Goal: Task Accomplishment & Management: Manage account settings

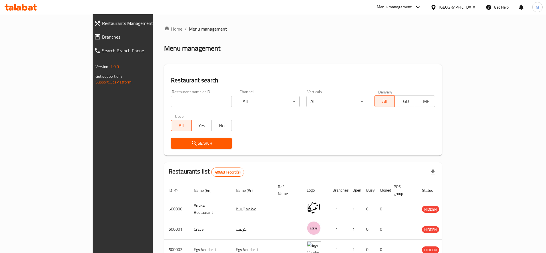
click at [171, 93] on div "Restaurant name or ID Restaurant name or ID" at bounding box center [201, 98] width 61 height 17
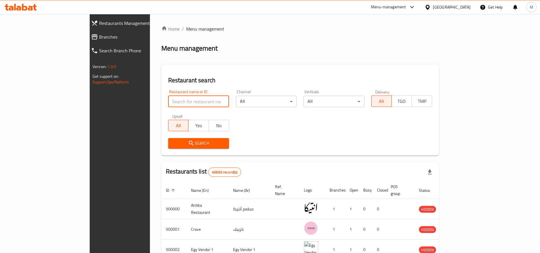
click at [168, 100] on input "search" at bounding box center [198, 101] width 61 height 11
type input "2wix Market & Cafe"
click at [173, 145] on span "Search" at bounding box center [199, 143] width 52 height 7
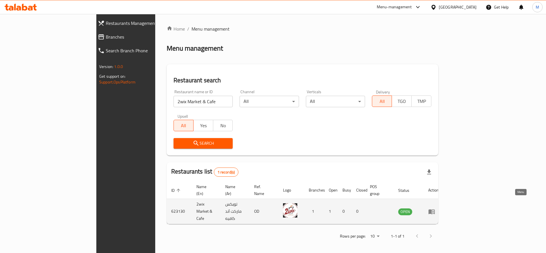
click at [435, 208] on icon "enhanced table" at bounding box center [431, 211] width 7 height 7
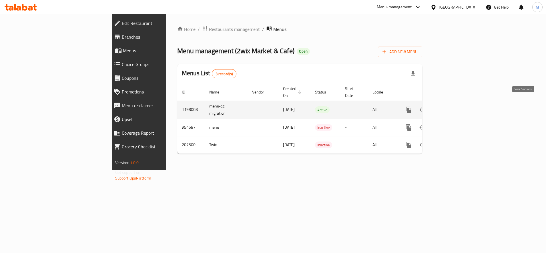
click at [453, 106] on icon "enhanced table" at bounding box center [449, 109] width 7 height 7
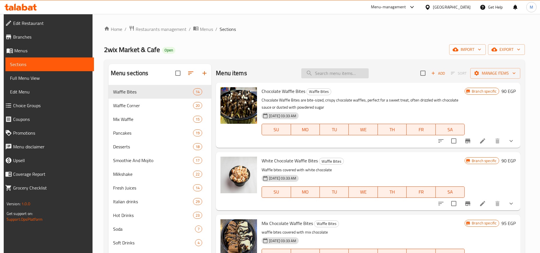
click at [331, 68] on input "search" at bounding box center [334, 73] width 67 height 10
paste input "افوكادو"
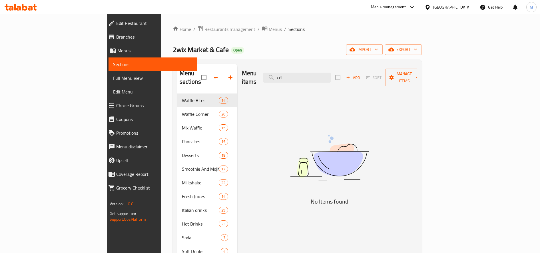
type input "ا"
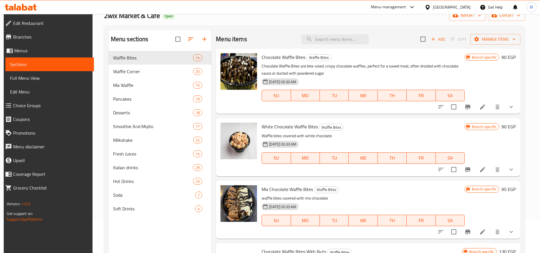
scroll to position [48, 0]
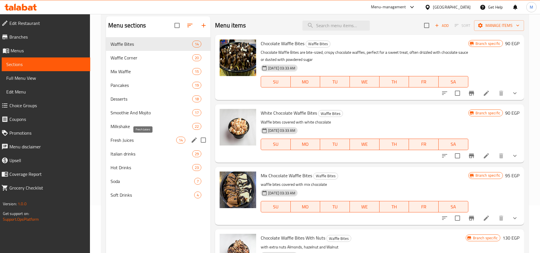
click at [126, 141] on span "Fresh Juices" at bounding box center [144, 140] width 66 height 7
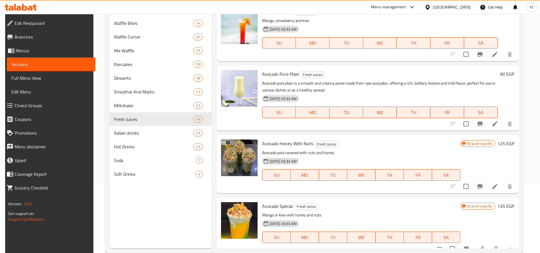
scroll to position [80, 0]
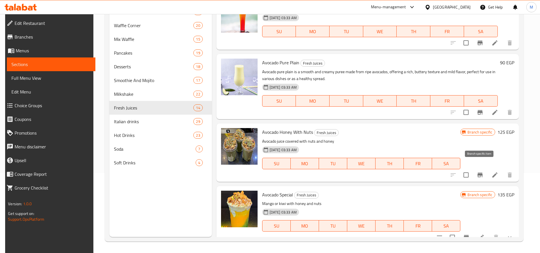
click at [481, 173] on icon "Branch-specific-item" at bounding box center [480, 175] width 5 height 5
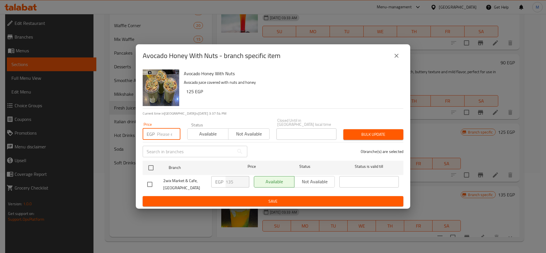
click at [166, 132] on input "number" at bounding box center [168, 133] width 23 height 11
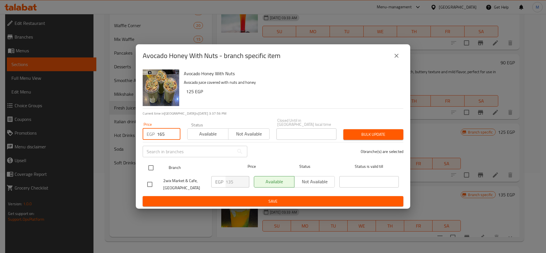
type input "165"
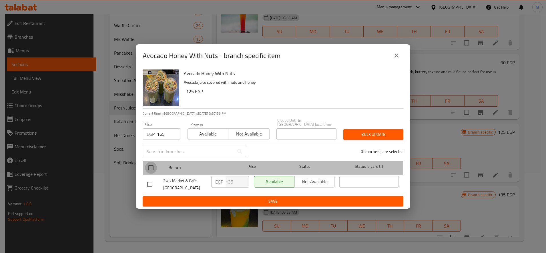
click at [151, 169] on input "checkbox" at bounding box center [151, 168] width 12 height 12
checkbox input "true"
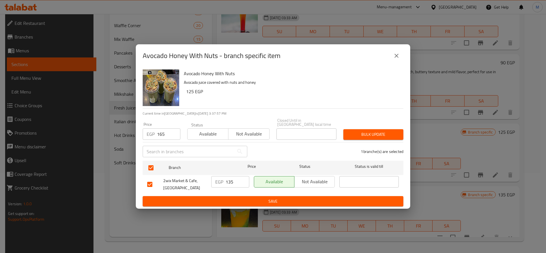
click at [387, 133] on span "Bulk update" at bounding box center [373, 134] width 51 height 7
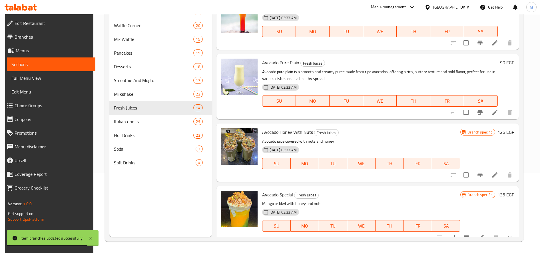
click at [504, 59] on h6 "90 EGP" at bounding box center [507, 63] width 14 height 8
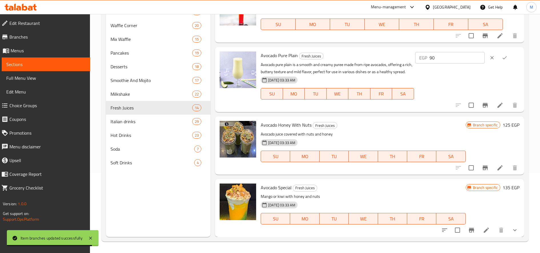
click at [455, 59] on input "90" at bounding box center [457, 57] width 55 height 11
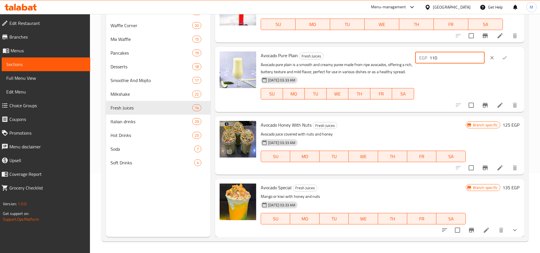
type input "110"
click at [506, 58] on icon "ok" at bounding box center [505, 58] width 6 height 6
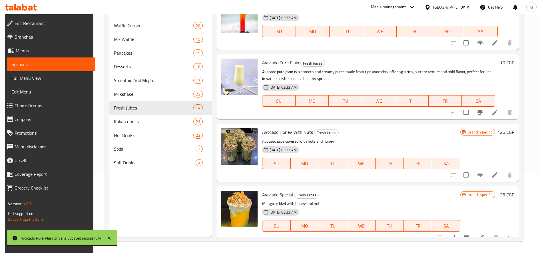
click at [508, 191] on h6 "135 EGP" at bounding box center [506, 195] width 17 height 8
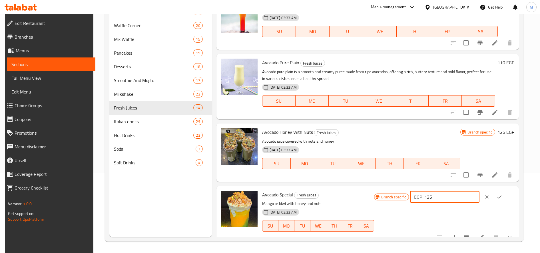
click at [449, 191] on input "135" at bounding box center [452, 196] width 55 height 11
paste input "number"
paste input "1"
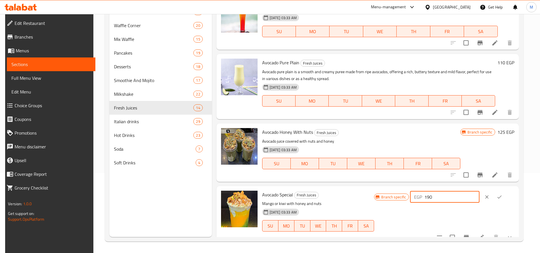
type input "190"
click at [506, 191] on button "ok" at bounding box center [499, 197] width 13 height 13
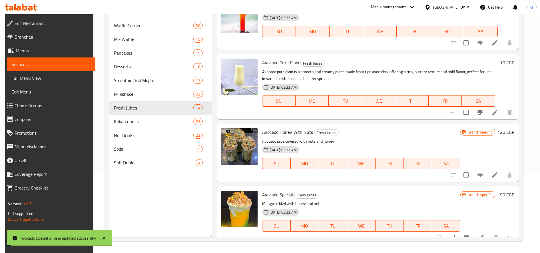
click at [467, 235] on icon "Branch-specific-item" at bounding box center [466, 237] width 5 height 5
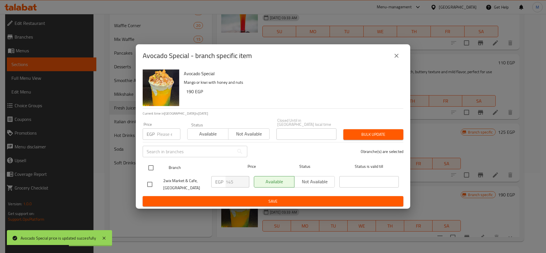
click at [155, 169] on input "checkbox" at bounding box center [151, 168] width 12 height 12
checkbox input "true"
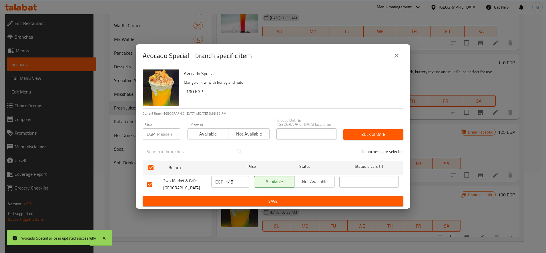
click at [377, 129] on button "Bulk update" at bounding box center [373, 134] width 60 height 11
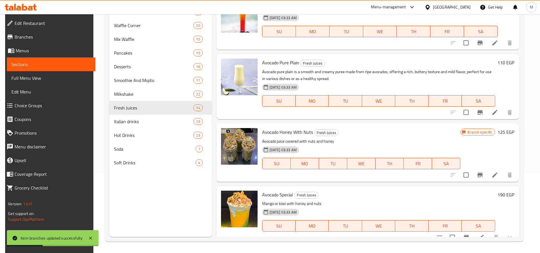
click at [503, 128] on h6 "125 EGP" at bounding box center [506, 132] width 17 height 8
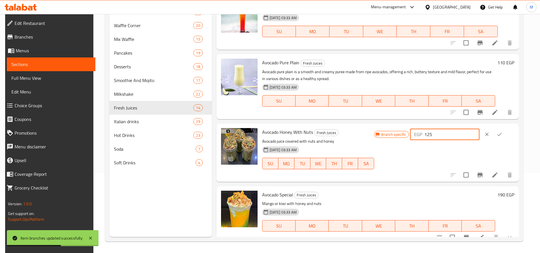
click at [442, 129] on input "125" at bounding box center [452, 134] width 55 height 11
type input "165"
click at [502, 131] on icon "ok" at bounding box center [500, 134] width 6 height 6
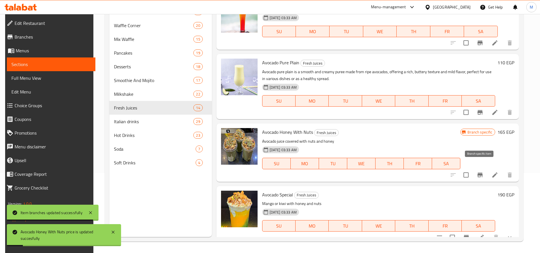
click at [483, 171] on icon "Branch-specific-item" at bounding box center [480, 174] width 7 height 7
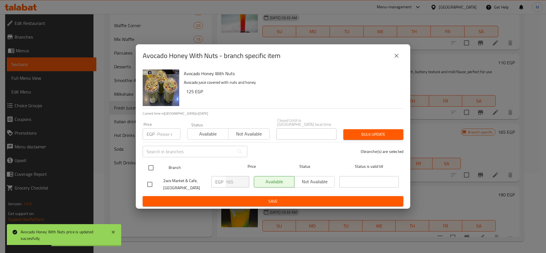
click at [150, 163] on input "checkbox" at bounding box center [151, 168] width 12 height 12
checkbox input "true"
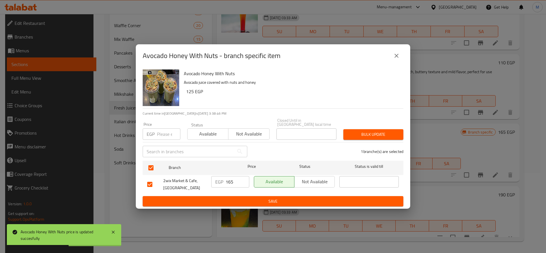
click at [370, 131] on span "Bulk update" at bounding box center [373, 134] width 51 height 7
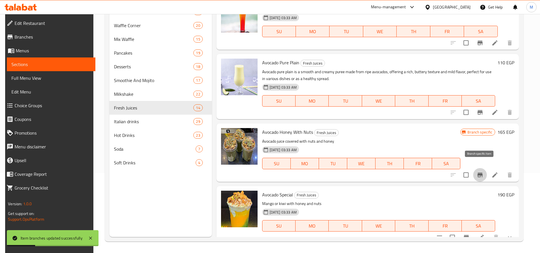
click at [477, 171] on icon "Branch-specific-item" at bounding box center [480, 174] width 7 height 7
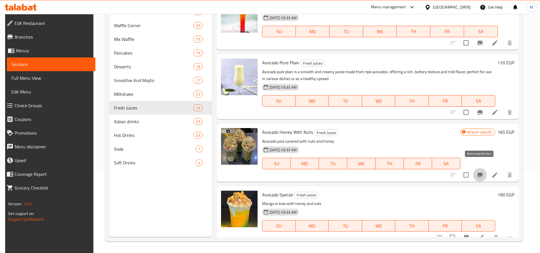
scroll to position [0, 0]
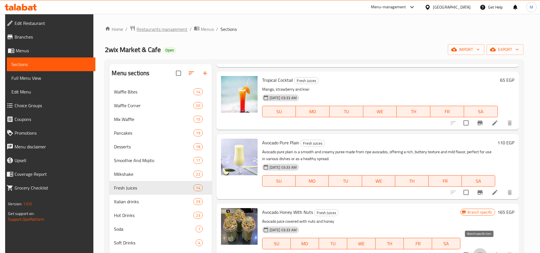
click at [175, 32] on span "Restaurants management" at bounding box center [162, 29] width 51 height 7
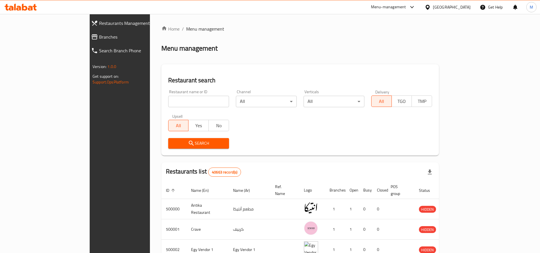
click at [164, 96] on div "Home / Menu management Menu management Restaurant search Restaurant name or ID …" at bounding box center [300, 213] width 278 height 377
click at [168, 99] on input "search" at bounding box center [198, 101] width 61 height 11
type input "ب"
type input "food station"
click at [173, 141] on span "Search" at bounding box center [199, 143] width 52 height 7
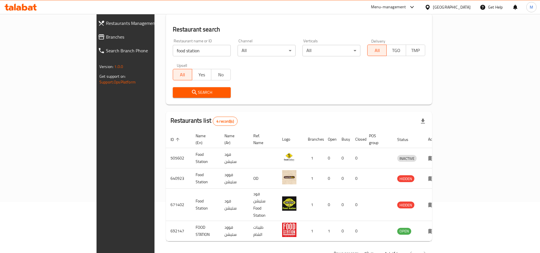
scroll to position [52, 0]
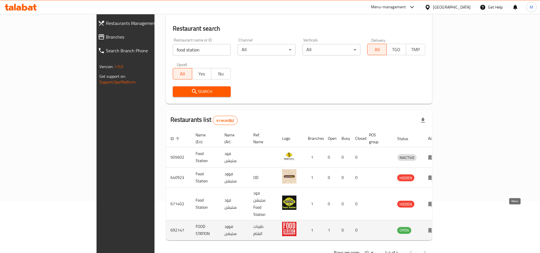
click at [435, 228] on icon "enhanced table" at bounding box center [432, 230] width 6 height 5
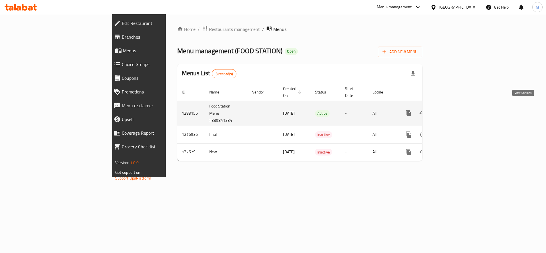
click at [457, 106] on link "enhanced table" at bounding box center [450, 113] width 14 height 14
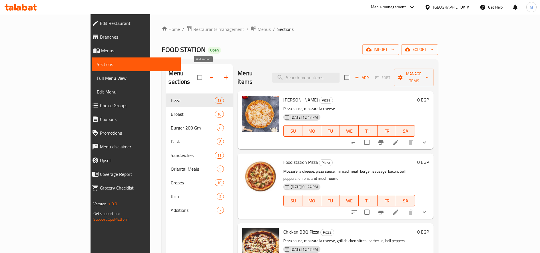
click at [223, 74] on icon "button" at bounding box center [226, 77] width 7 height 7
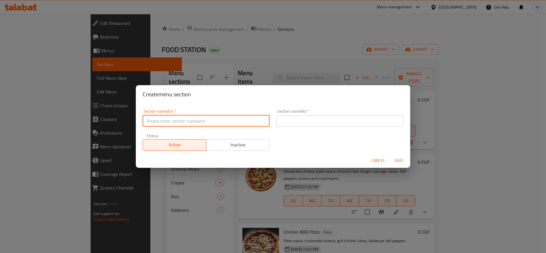
click at [223, 124] on input "text" at bounding box center [206, 120] width 127 height 11
type input "OFFERS"
click at [294, 119] on input "text" at bounding box center [339, 120] width 127 height 11
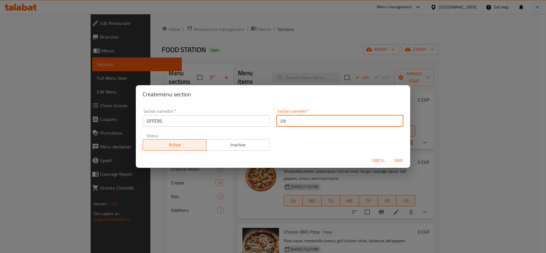
type input "U"
type input "ر"
type input "عروووض فود [PERSON_NAME]"
click at [389, 155] on button "Save" at bounding box center [398, 160] width 18 height 11
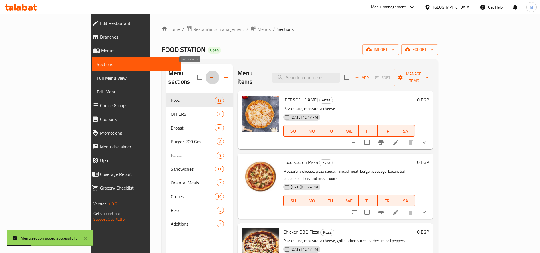
click at [209, 74] on icon "button" at bounding box center [212, 77] width 7 height 7
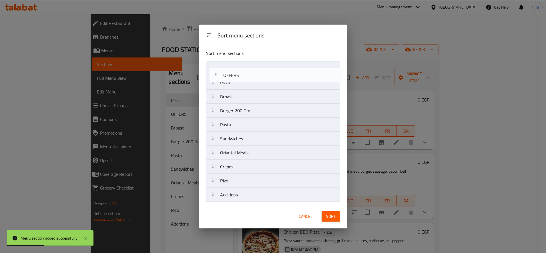
drag, startPoint x: 211, startPoint y: 84, endPoint x: 217, endPoint y: 69, distance: 16.1
click at [217, 69] on nav "Pizza OFFERS Broast Burger 200 Gm Pasta Sandwiches Oriantal Meals Crepes Rizo A…" at bounding box center [273, 131] width 134 height 141
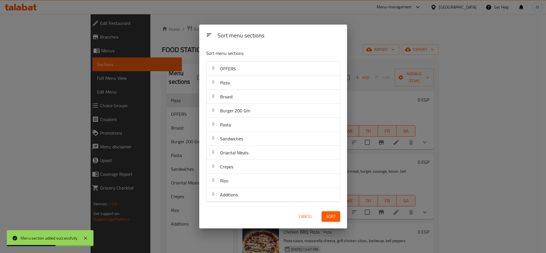
click at [334, 214] on span "Sort" at bounding box center [330, 216] width 9 height 7
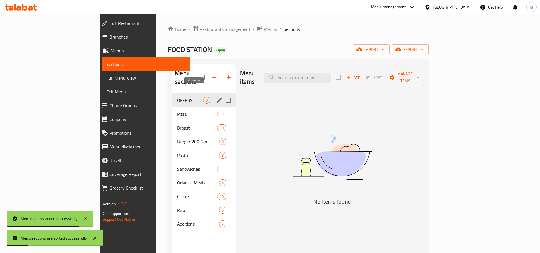
click at [216, 97] on icon "edit" at bounding box center [219, 100] width 7 height 7
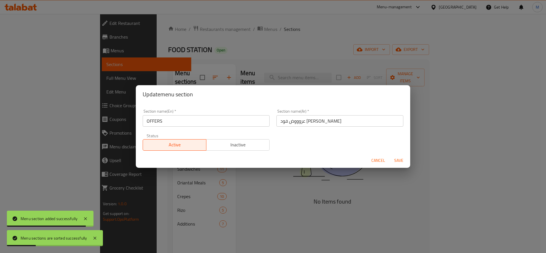
click at [235, 147] on span "Inactive" at bounding box center [238, 145] width 59 height 8
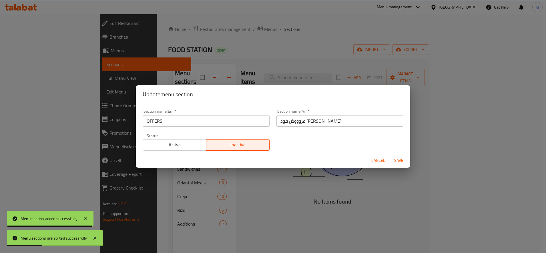
click at [399, 162] on span "Save" at bounding box center [399, 160] width 14 height 7
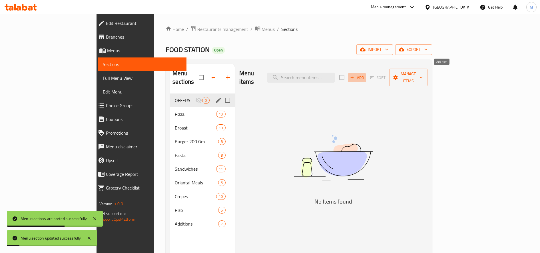
click at [365, 75] on span "Add" at bounding box center [356, 77] width 15 height 7
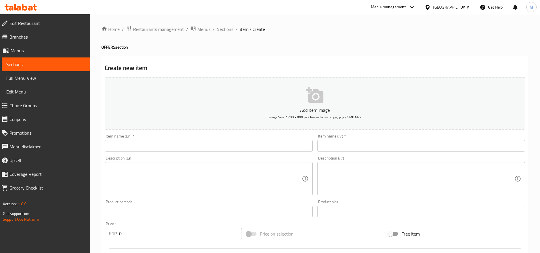
click at [391, 144] on input "text" at bounding box center [421, 145] width 208 height 11
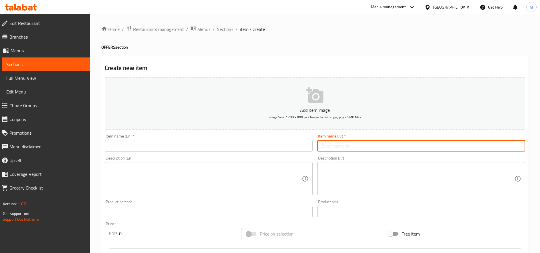
paste input "ريزو + قطعة بروست + باكت بطاطس 120بدلا180"
drag, startPoint x: 343, startPoint y: 145, endPoint x: 288, endPoint y: 143, distance: 54.9
click at [288, 143] on div "Add item image Image Size: 1200 x 800 px / Image formats: jpg, png / 5MB Max. I…" at bounding box center [315, 198] width 425 height 246
click at [344, 148] on input "ريزو + قطعة بروست + باكت بطاطس 120بدلا180" at bounding box center [421, 145] width 208 height 11
click at [344, 147] on input "ريزو + قطعة بروست + باكت بطاطس 120بدلا180" at bounding box center [421, 145] width 208 height 11
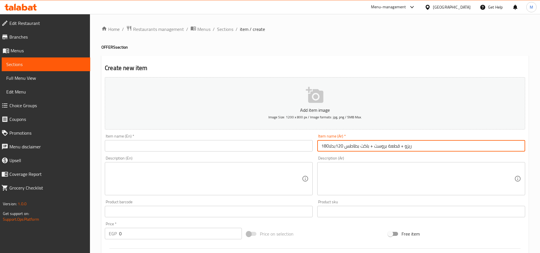
drag, startPoint x: 344, startPoint y: 147, endPoint x: 331, endPoint y: 148, distance: 12.9
click at [331, 148] on input "ريزو + قطعة بروست + باكت بطاطس 120بدلا180" at bounding box center [421, 145] width 208 height 11
click at [347, 147] on input "ريزو + قطعة بروست + باكت بطاطس" at bounding box center [421, 145] width 208 height 11
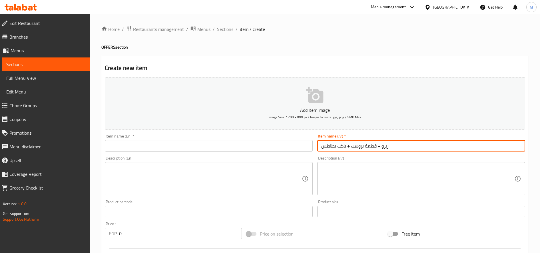
type input "ريزو + قطعة بروست + باكت بطاطس"
click at [145, 143] on input "text" at bounding box center [209, 145] width 208 height 11
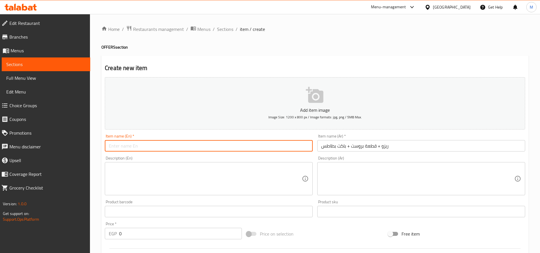
paste input "Rizo + piece of fried chicken + bag of potatoes"
type input "Rizo + piece of fried chicken + bag of potatoes"
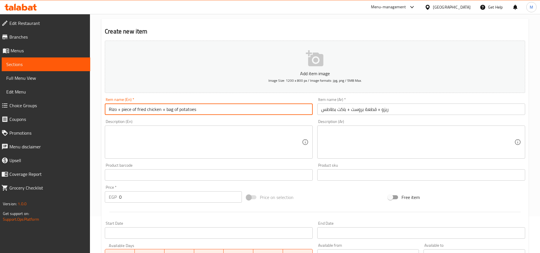
scroll to position [48, 0]
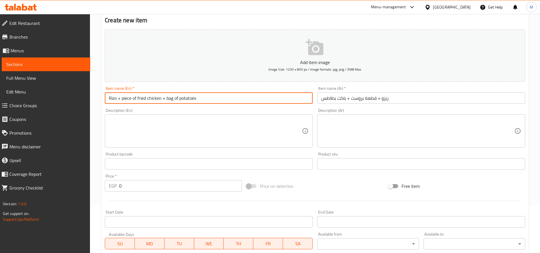
click at [149, 184] on input "0" at bounding box center [180, 185] width 123 height 11
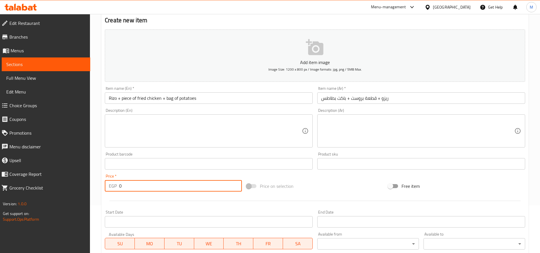
click at [149, 184] on input "0" at bounding box center [180, 185] width 123 height 11
paste input "184.62"
type input "184.62"
click at [405, 120] on textarea at bounding box center [417, 130] width 193 height 27
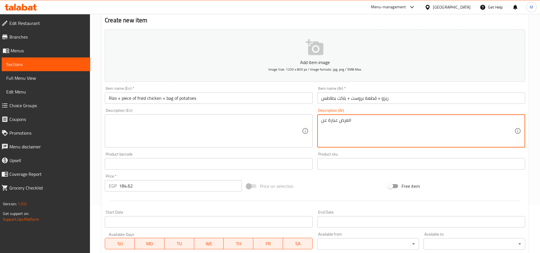
click at [406, 101] on input "ريزو + قطعة بروست + باكت بطاطس" at bounding box center [421, 97] width 208 height 11
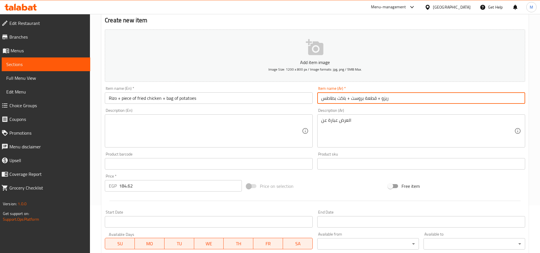
click at [406, 101] on input "ريزو + قطعة بروست + باكت بطاطس" at bounding box center [421, 97] width 208 height 11
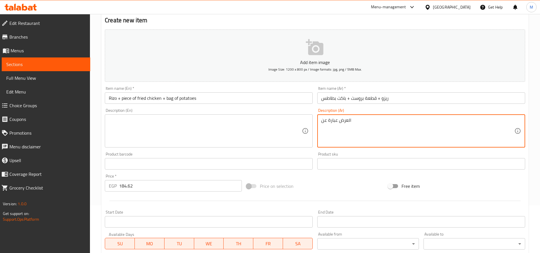
paste textarea "ريزو + قطعة بروست + باكت بطاطس"
click at [379, 122] on textarea "العرض عبارة عن ريزو + قطعة بروست + باكت بطاطس" at bounding box center [417, 130] width 193 height 27
click at [348, 121] on textarea "العرض عبارة عن ريزو +1 قطعة بروست + باكت بطاطس" at bounding box center [417, 130] width 193 height 27
click at [398, 123] on textarea "العرض عبارة عن ريزو +1 قطعة بروست +1 باكت بطاطس" at bounding box center [417, 130] width 193 height 27
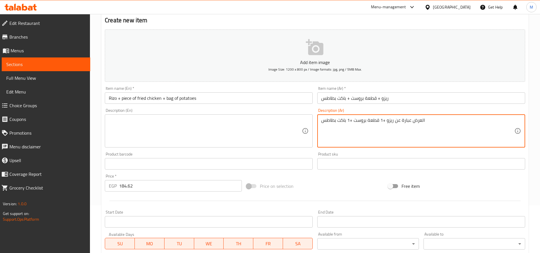
click at [398, 123] on textarea "العرض عبارة عن ريزو +1 قطعة بروست +1 باكت بطاطس" at bounding box center [417, 130] width 193 height 27
type textarea "العرض عبارة عن ريزو +1 قطعة بروست +1 باكت بطاطس"
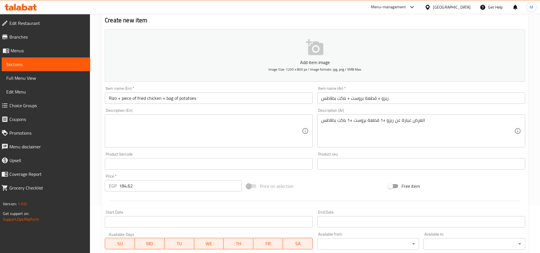
click at [209, 117] on div "Description (En)" at bounding box center [209, 130] width 208 height 33
paste textarea "The offer is: Rizo + 1 piece of fried chicken + 1 packet of potatoes"
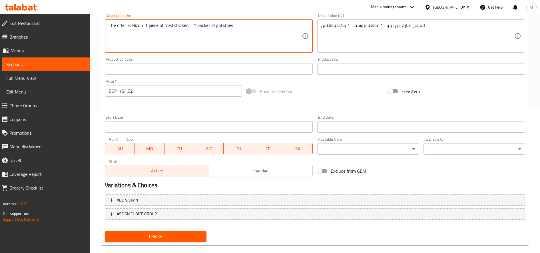
scroll to position [143, 0]
type textarea "The offer is: Rizo + 1 piece of fried chicken + 1 packet of potatoes"
click at [176, 236] on span "Create" at bounding box center [155, 236] width 93 height 7
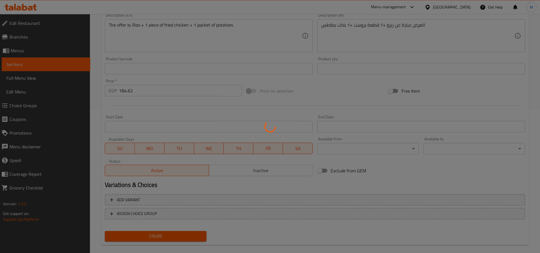
type input "0"
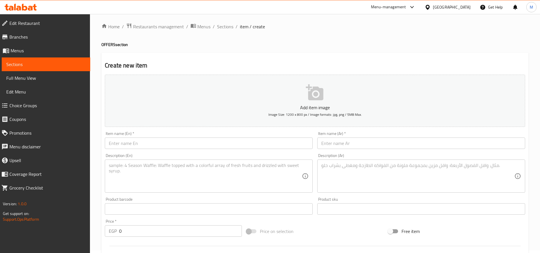
scroll to position [0, 0]
click at [221, 28] on span "Sections" at bounding box center [225, 29] width 16 height 7
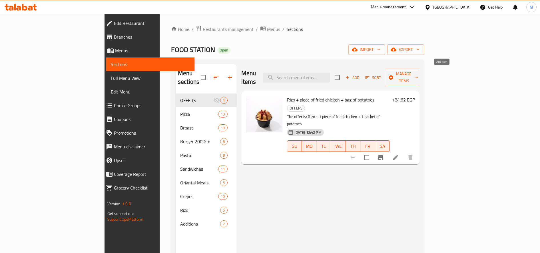
click at [360, 74] on span "Add" at bounding box center [352, 77] width 15 height 7
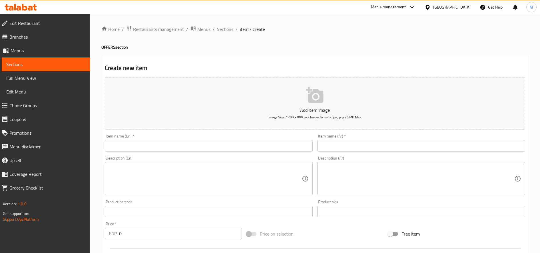
click at [386, 147] on input "text" at bounding box center [421, 145] width 208 height 11
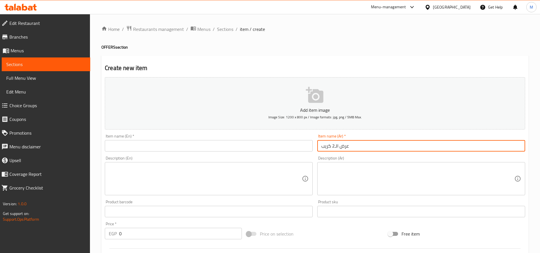
type input "عرض الـ2 كريب"
click at [389, 173] on textarea at bounding box center [417, 178] width 193 height 27
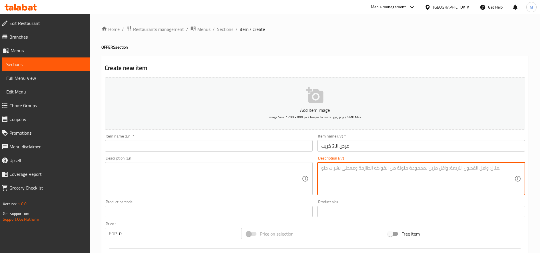
click at [345, 147] on input "عرض الـ2 كريب" at bounding box center [421, 145] width 208 height 11
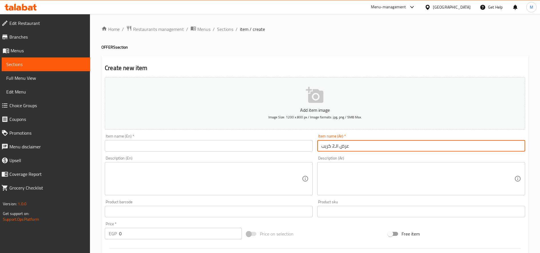
click at [345, 147] on input "عرض الـ2 كريب" at bounding box center [421, 145] width 208 height 11
click at [377, 184] on textarea at bounding box center [417, 178] width 193 height 27
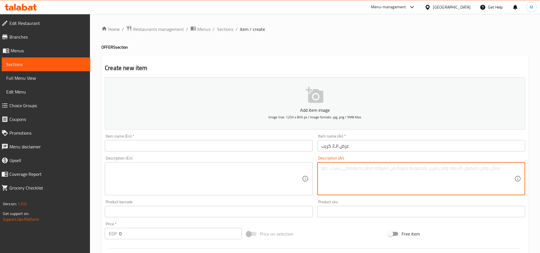
paste textarea "عرض الـ2 كريب"
paste textarea "(بانيه _ سوبر كرانشى _ زنجر)"
click at [439, 169] on textarea "عرض الـ2 كريب من اختيارك (بانيه _ سوبر كرانشى _ زنجر)" at bounding box center [417, 178] width 193 height 27
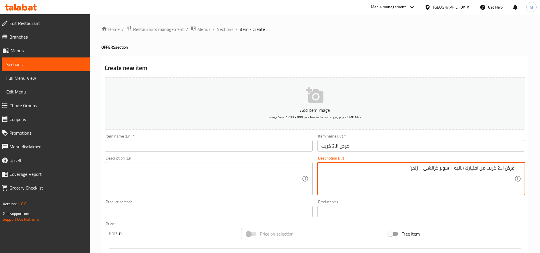
type textarea "عرض الـ2 كريب من اختيارك (بانيه _ سوبر كرانشى _ زنجر)"
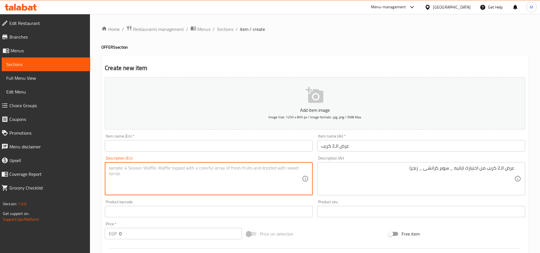
click at [138, 169] on textarea at bounding box center [205, 178] width 193 height 27
paste textarea "Offer of 2 crepes of your choice (Bani - Super Crunchy - Zinger)"
type textarea "Offer of 2 crepes of your choice (Bani - Super Crunchy - Zinger)"
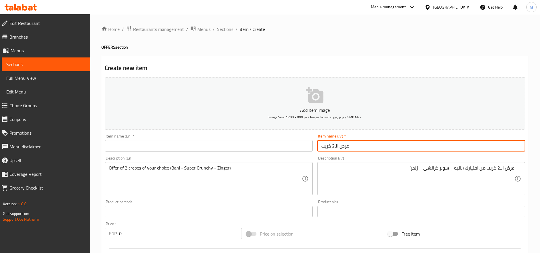
click at [354, 147] on input "عرض الـ2 كريب" at bounding box center [421, 145] width 208 height 11
click at [152, 151] on input "text" at bounding box center [209, 145] width 208 height 11
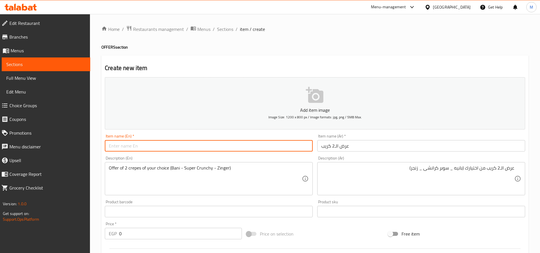
paste input "2 crepe offer"
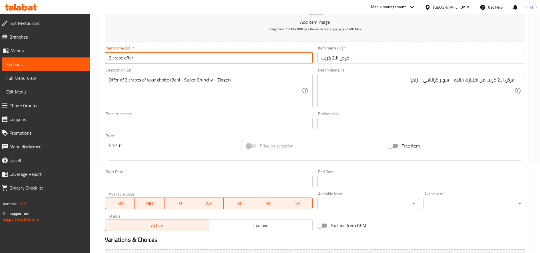
scroll to position [95, 0]
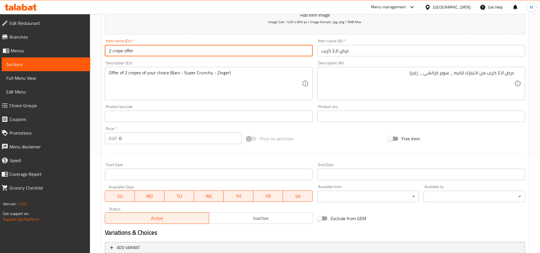
type input "2 crepe offer"
click at [137, 131] on div "Price   * EGP 0 Price *" at bounding box center [173, 135] width 137 height 17
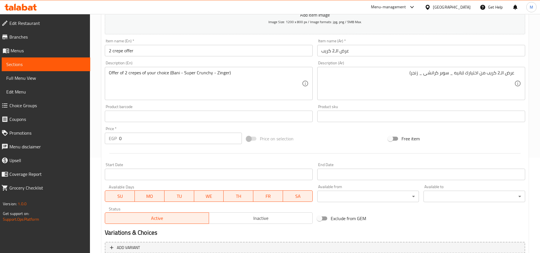
click at [137, 136] on input "0" at bounding box center [180, 138] width 123 height 11
paste input "261.54"
type input "261.54"
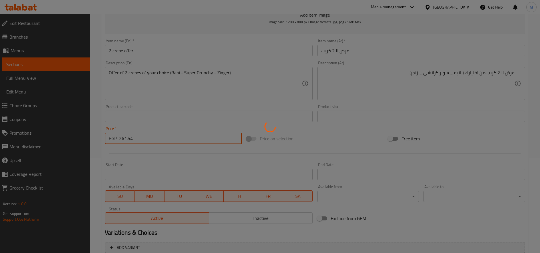
type input "0"
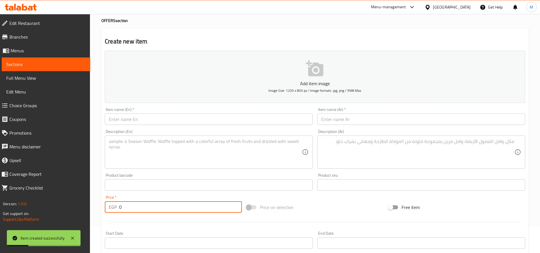
scroll to position [0, 0]
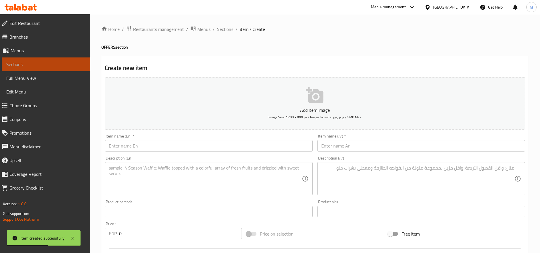
click at [34, 65] on span "Sections" at bounding box center [45, 64] width 79 height 7
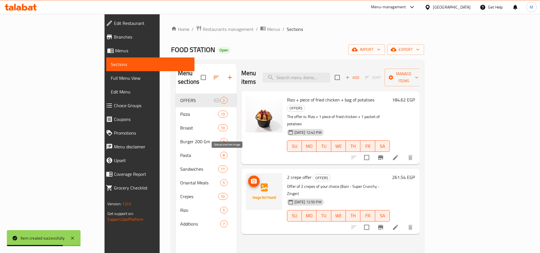
click at [248, 175] on button "upload picture" at bounding box center [253, 180] width 11 height 11
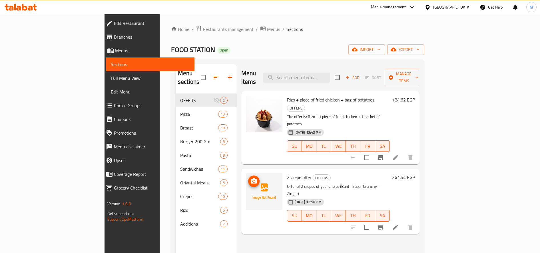
click at [253, 180] on circle "upload picture" at bounding box center [254, 181] width 2 height 2
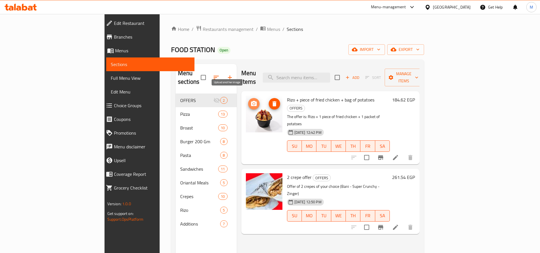
click at [251, 101] on icon "upload picture" at bounding box center [254, 103] width 6 height 5
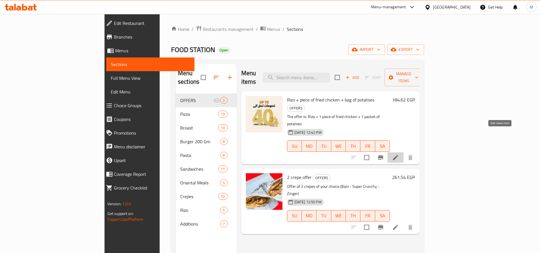
click at [399, 154] on icon at bounding box center [395, 157] width 7 height 7
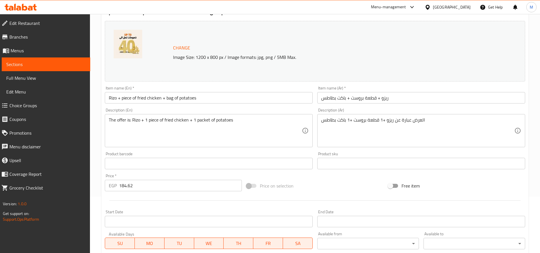
scroll to position [159, 0]
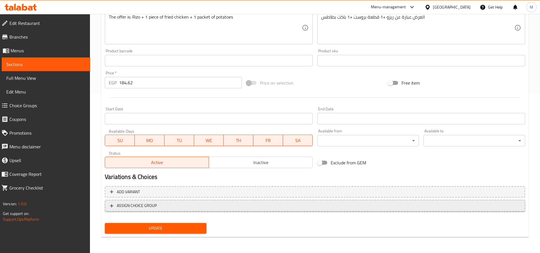
click at [173, 205] on span "ASSIGN CHOICE GROUP" at bounding box center [315, 205] width 410 height 7
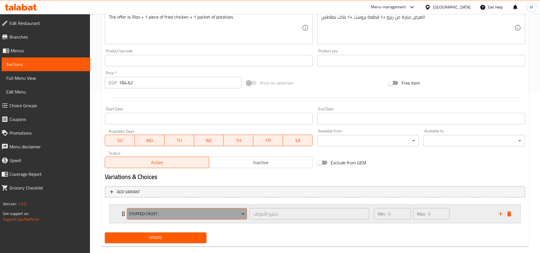
click at [191, 214] on span "Stuffed crust :" at bounding box center [187, 213] width 116 height 7
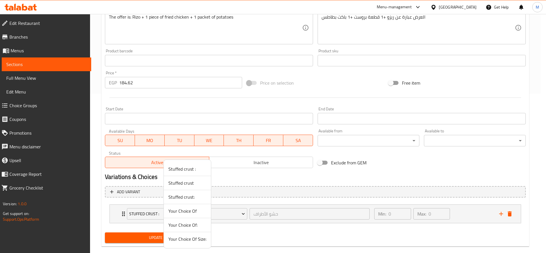
click at [189, 211] on span "Your Choice Of" at bounding box center [187, 210] width 38 height 7
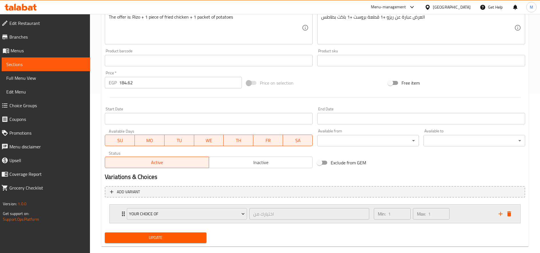
click at [450, 215] on div "Max: 1 ​" at bounding box center [431, 214] width 39 height 14
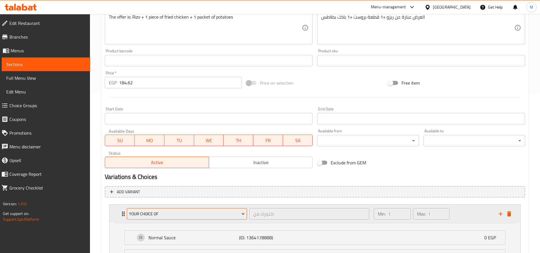
scroll to position [219, 0]
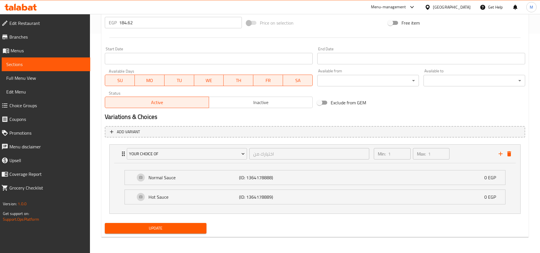
click at [171, 232] on span "Update" at bounding box center [155, 228] width 93 height 7
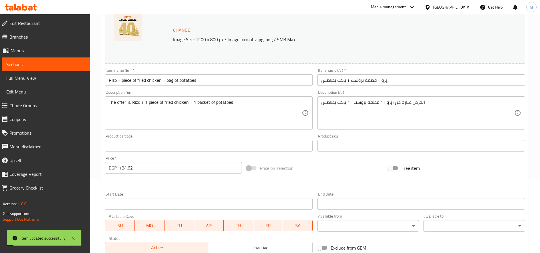
scroll to position [0, 0]
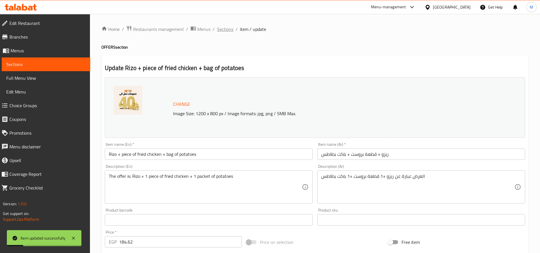
click at [231, 28] on span "Sections" at bounding box center [225, 29] width 16 height 7
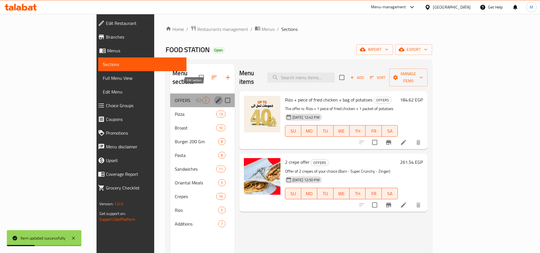
click at [215, 97] on icon "edit" at bounding box center [218, 100] width 7 height 7
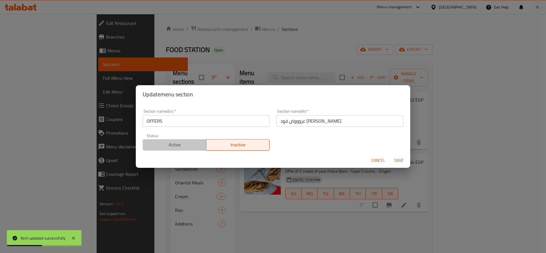
click at [197, 150] on button "Active" at bounding box center [175, 144] width 64 height 11
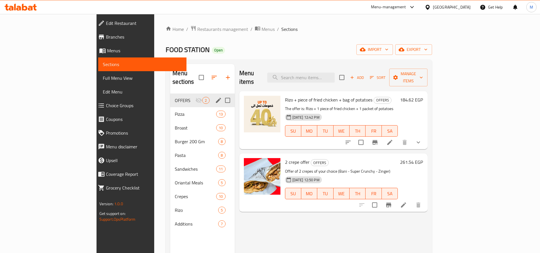
click at [215, 97] on icon "edit" at bounding box center [218, 100] width 7 height 7
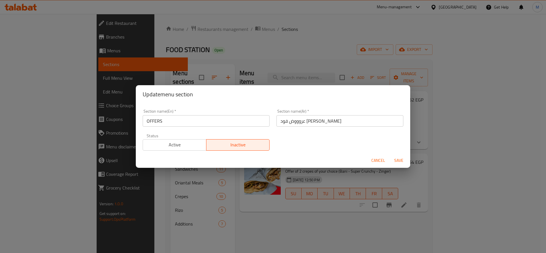
click at [178, 146] on span "Active" at bounding box center [174, 145] width 59 height 8
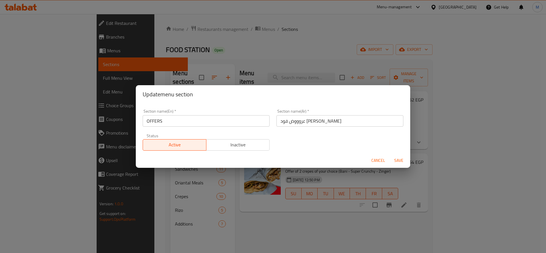
click at [397, 157] on span "Save" at bounding box center [399, 160] width 14 height 7
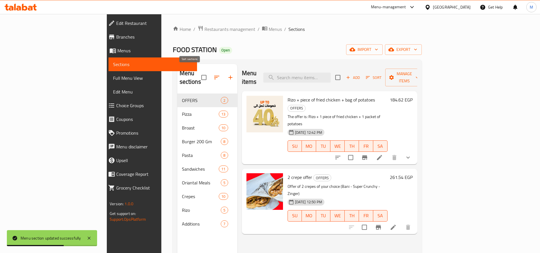
click at [213, 77] on icon "button" at bounding box center [216, 77] width 7 height 7
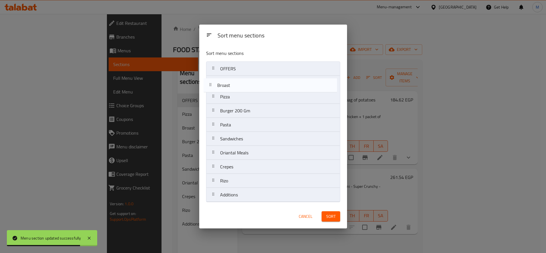
drag, startPoint x: 216, startPoint y: 98, endPoint x: 211, endPoint y: 85, distance: 13.9
click at [211, 85] on nav "OFFERS Pizza Broast Burger 200 Gm Pasta Sandwiches Oriantal Meals Crepes Rizo A…" at bounding box center [273, 131] width 134 height 141
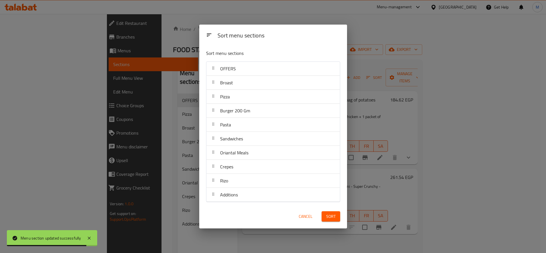
click at [329, 215] on span "Sort" at bounding box center [330, 216] width 9 height 7
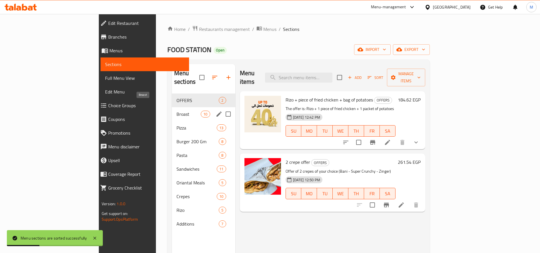
click at [177, 111] on span "Broast" at bounding box center [189, 114] width 24 height 7
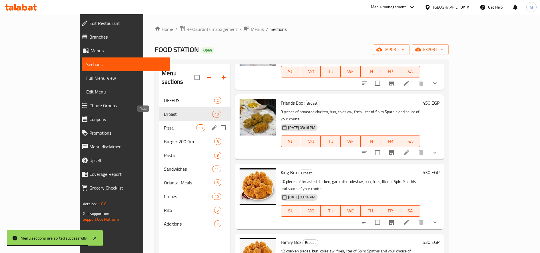
click at [164, 124] on span "Pizza" at bounding box center [180, 127] width 32 height 7
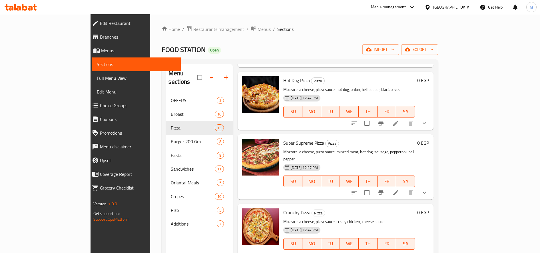
scroll to position [335, 0]
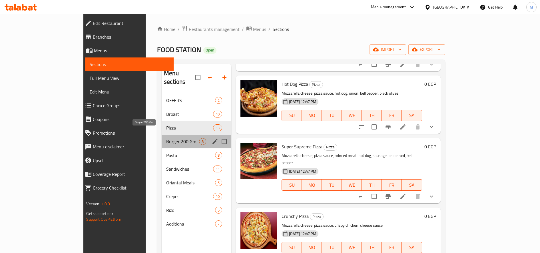
click at [166, 138] on span "Burger 200 Gm" at bounding box center [182, 141] width 33 height 7
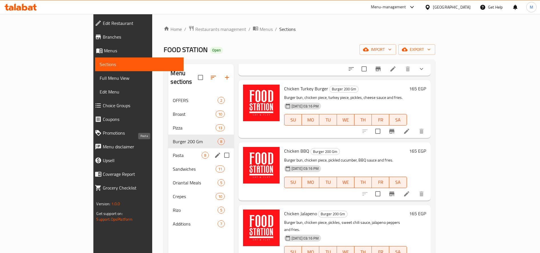
click at [173, 152] on span "Pasta" at bounding box center [187, 155] width 29 height 7
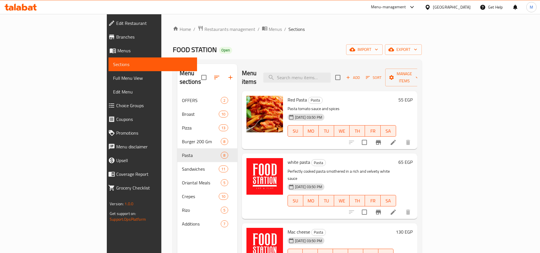
click at [288, 158] on span "white pasta" at bounding box center [299, 162] width 23 height 9
copy h6 "white pasta"
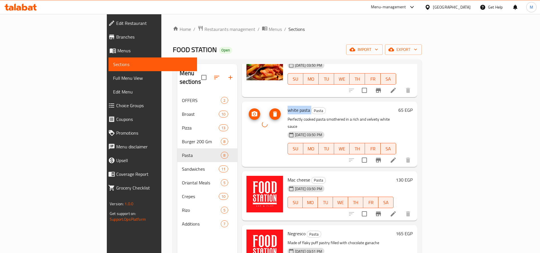
scroll to position [95, 0]
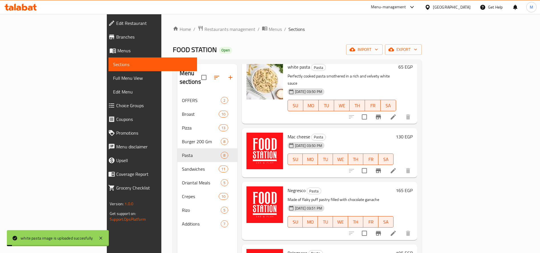
click at [288, 132] on span "Mac cheese" at bounding box center [299, 136] width 23 height 9
copy h6 "Mac cheese"
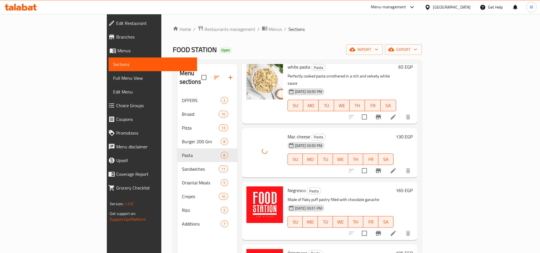
click at [288, 186] on span "Negresco" at bounding box center [297, 190] width 18 height 9
copy span "Negresco"
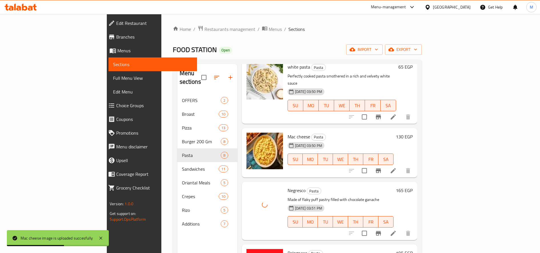
scroll to position [191, 0]
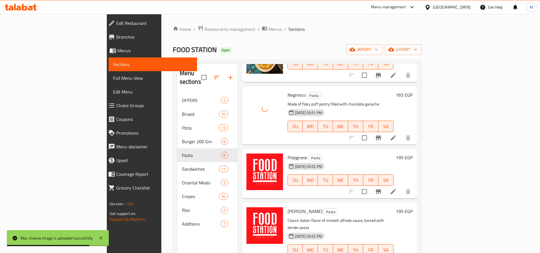
click at [288, 153] on span "Polpgnese" at bounding box center [298, 157] width 20 height 9
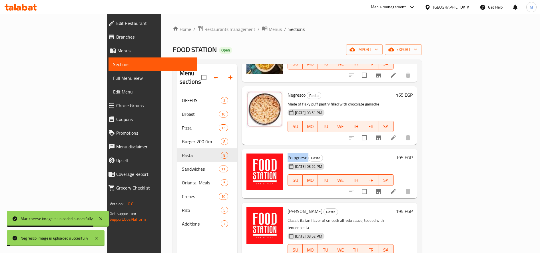
click at [288, 153] on span "Polpgnese" at bounding box center [298, 157] width 20 height 9
copy h6 "Polpgnese"
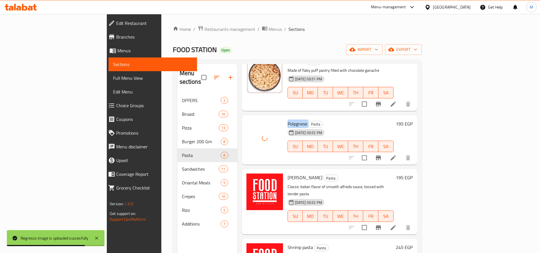
scroll to position [238, 0]
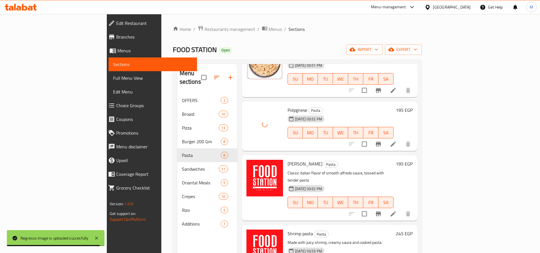
click at [288, 159] on span "[PERSON_NAME]" at bounding box center [305, 163] width 35 height 9
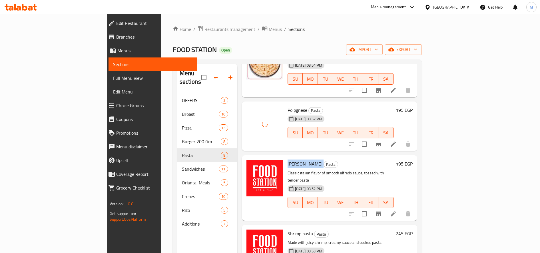
click at [288, 159] on span "[PERSON_NAME]" at bounding box center [305, 163] width 35 height 9
copy h6 "[PERSON_NAME]"
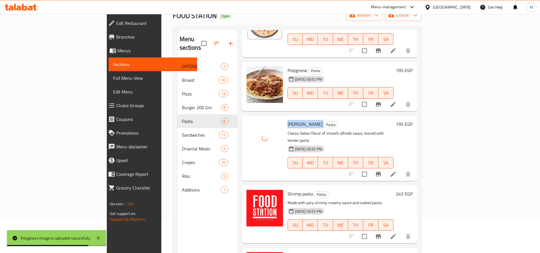
scroll to position [48, 0]
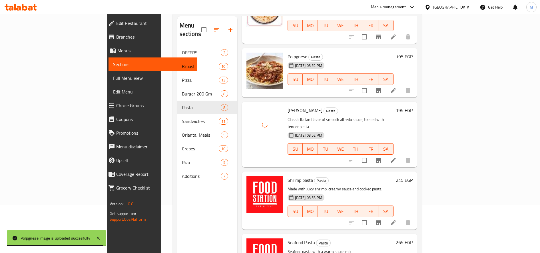
click at [288, 176] on span "Shrimp pasta" at bounding box center [300, 180] width 25 height 9
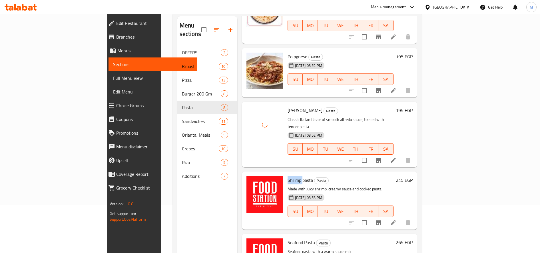
click at [288, 176] on span "Shrimp pasta" at bounding box center [300, 180] width 25 height 9
copy h6 "Shrimp pasta"
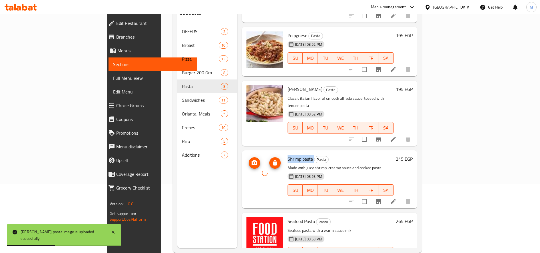
scroll to position [80, 0]
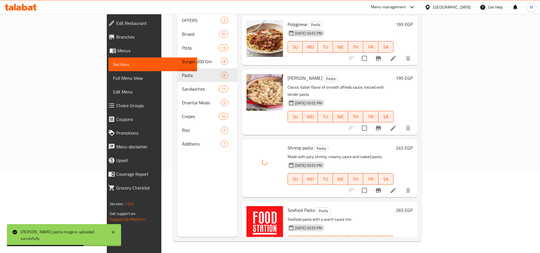
click at [288, 206] on span "Seafood Pasta" at bounding box center [301, 210] width 27 height 9
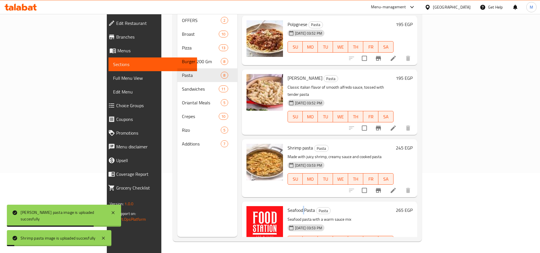
click at [288, 206] on span "Seafood Pasta" at bounding box center [301, 210] width 27 height 9
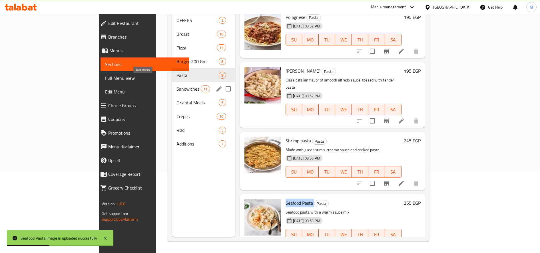
click at [177, 85] on span "Sandwiches" at bounding box center [189, 88] width 24 height 7
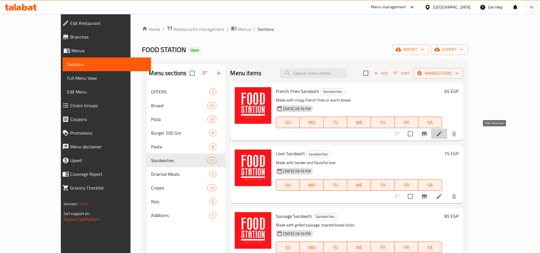
click at [443, 131] on icon at bounding box center [439, 133] width 7 height 7
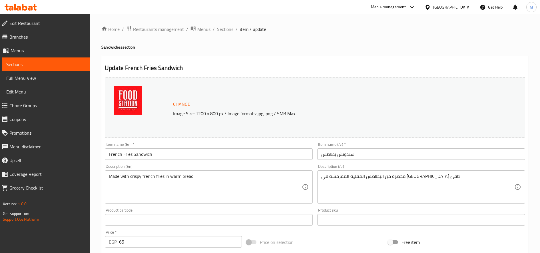
click at [361, 151] on input "سندوتش بطاطس" at bounding box center [421, 153] width 208 height 11
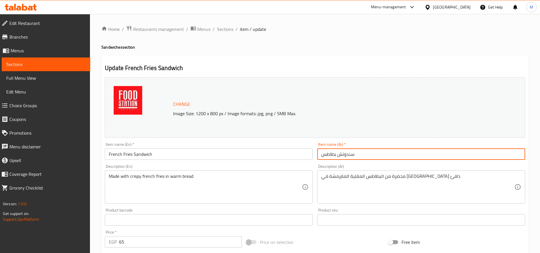
click at [361, 151] on input "سندوتش بطاطس" at bounding box center [421, 153] width 208 height 11
click at [227, 28] on span "Sections" at bounding box center [225, 29] width 16 height 7
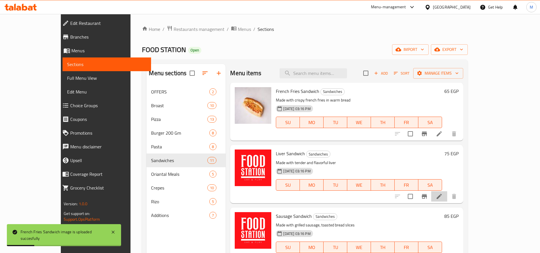
click at [447, 192] on li at bounding box center [439, 196] width 16 height 10
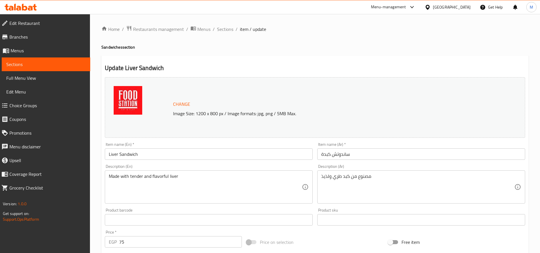
click at [363, 154] on input "ساندوتش كبدة" at bounding box center [421, 153] width 208 height 11
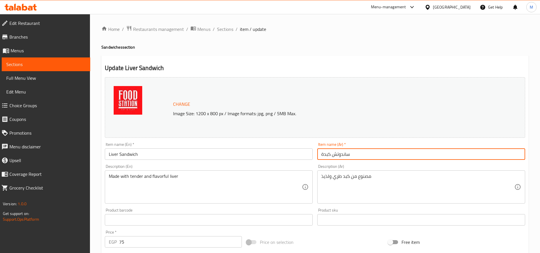
click at [363, 154] on input "ساندوتش كبدة" at bounding box center [421, 153] width 208 height 11
click at [224, 26] on span "Sections" at bounding box center [225, 29] width 16 height 7
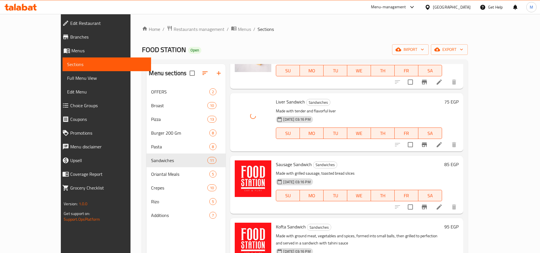
scroll to position [95, 0]
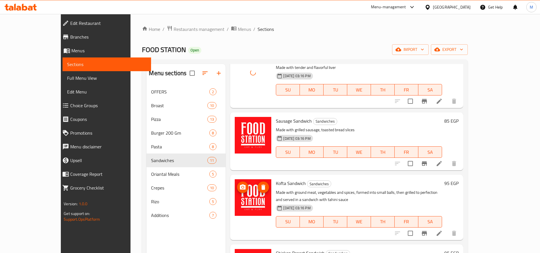
click at [276, 119] on span "Sausage Sandwich" at bounding box center [294, 121] width 36 height 9
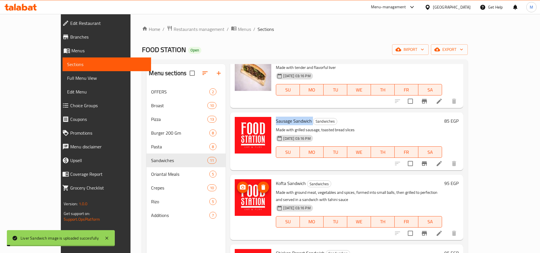
click at [276, 119] on span "Sausage Sandwich" at bounding box center [294, 121] width 36 height 9
click at [443, 165] on icon at bounding box center [439, 163] width 7 height 7
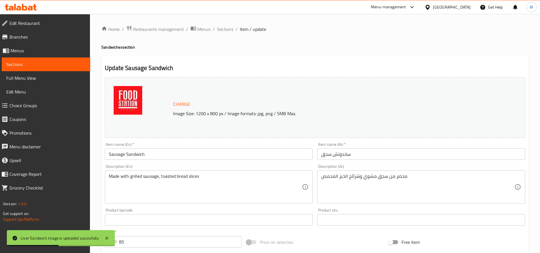
click at [377, 156] on input "ساندوتش سجق" at bounding box center [421, 153] width 208 height 11
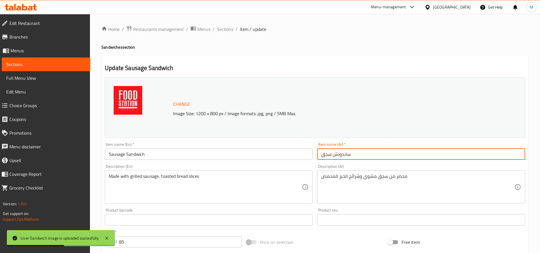
click at [377, 156] on input "ساندوتش سجق" at bounding box center [421, 153] width 208 height 11
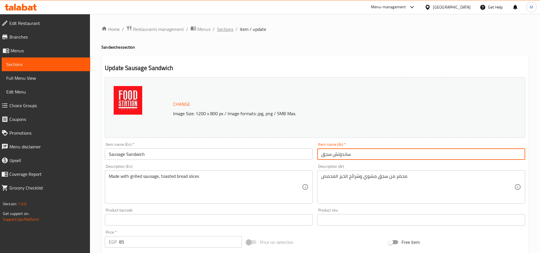
click at [229, 27] on span "Sections" at bounding box center [225, 29] width 16 height 7
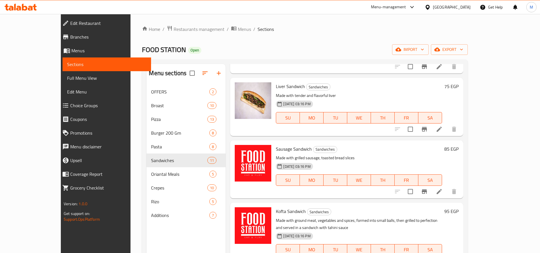
scroll to position [143, 0]
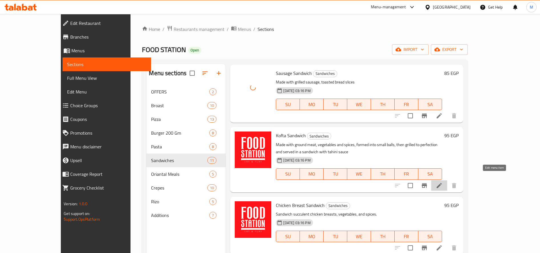
click at [442, 183] on icon at bounding box center [439, 185] width 5 height 5
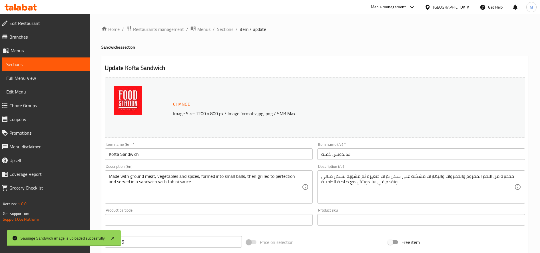
click at [330, 155] on input "ساندوتش كفتة" at bounding box center [421, 153] width 208 height 11
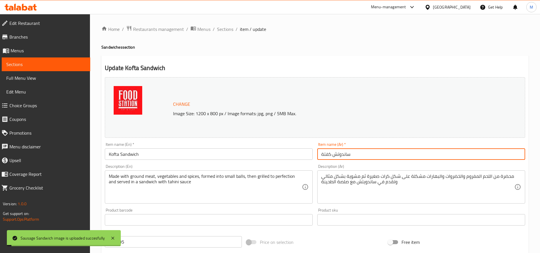
click at [330, 155] on input "ساندوتش كفتة" at bounding box center [421, 153] width 208 height 11
click at [227, 34] on div "Home / Restaurants management / Menus / Sections / item / update Sandwiches sec…" at bounding box center [314, 212] width 427 height 375
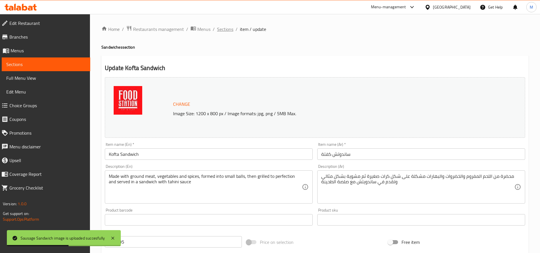
click at [227, 32] on span "Sections" at bounding box center [225, 29] width 16 height 7
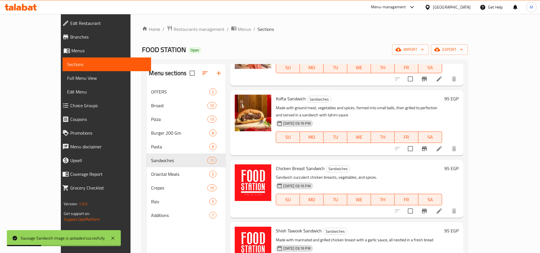
scroll to position [238, 0]
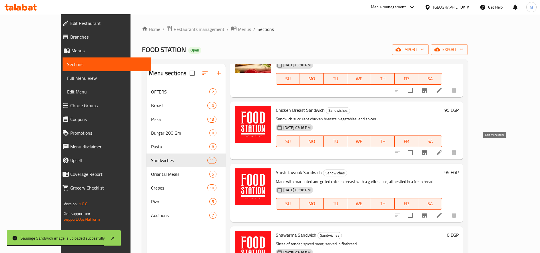
click at [443, 149] on icon at bounding box center [439, 152] width 7 height 7
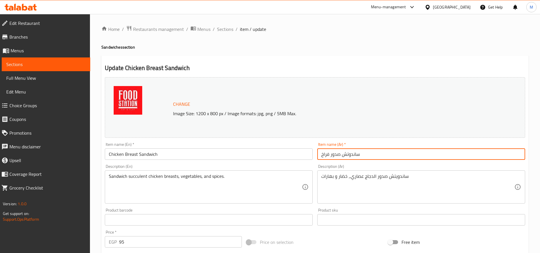
click at [372, 155] on input "ساندوتش صدور فراخ" at bounding box center [421, 153] width 208 height 11
click at [221, 30] on span "Sections" at bounding box center [225, 29] width 16 height 7
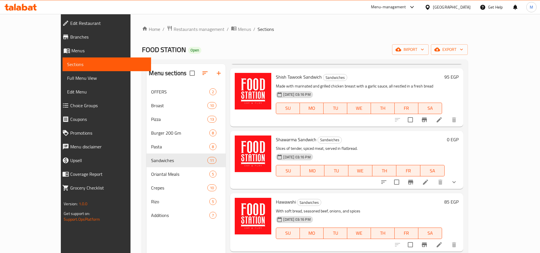
scroll to position [286, 0]
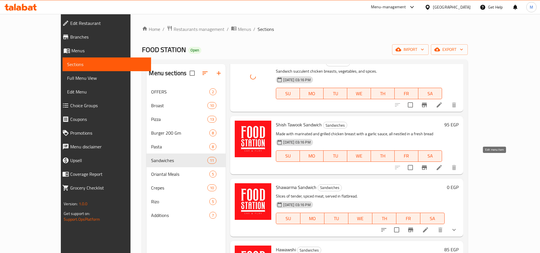
click at [443, 164] on icon at bounding box center [439, 167] width 7 height 7
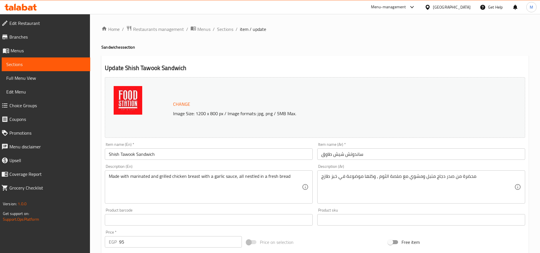
click at [347, 156] on input "ساندوتش شيش طاوق" at bounding box center [421, 153] width 208 height 11
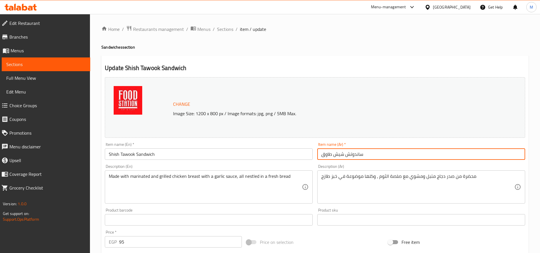
click at [347, 156] on input "ساندوتش شيش طاوق" at bounding box center [421, 153] width 208 height 11
click at [220, 28] on span "Sections" at bounding box center [225, 29] width 16 height 7
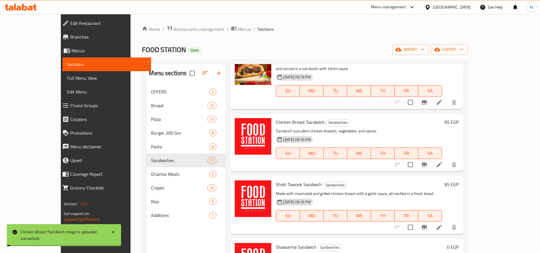
scroll to position [191, 0]
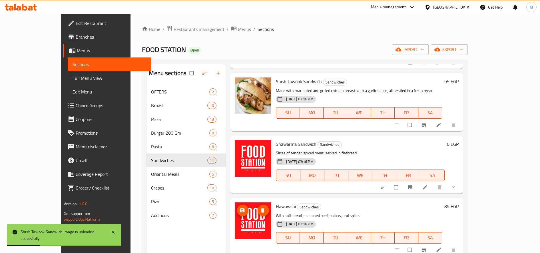
scroll to position [333, 0]
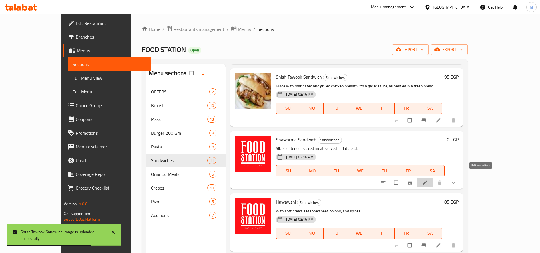
click at [427, 181] on icon at bounding box center [425, 183] width 4 height 4
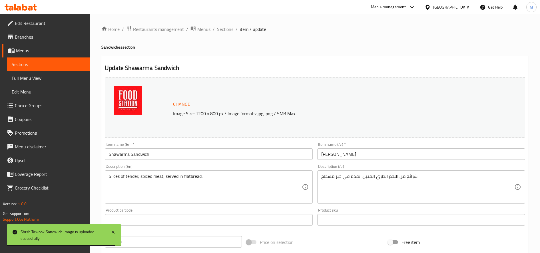
click at [353, 153] on input "ساندوتش شاورما" at bounding box center [421, 153] width 208 height 11
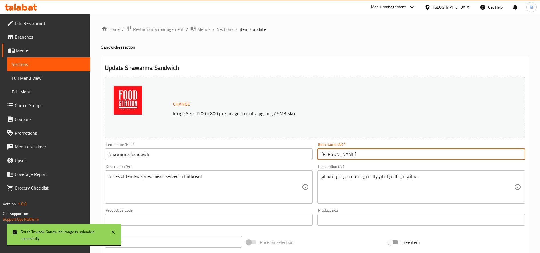
click at [353, 153] on input "ساندوتش شاورما" at bounding box center [421, 153] width 208 height 11
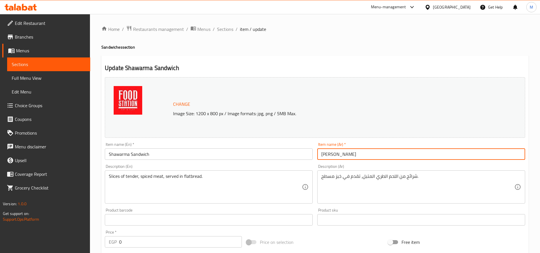
click at [353, 153] on input "ساندوتش شاورما" at bounding box center [421, 153] width 208 height 11
click at [227, 32] on span "Sections" at bounding box center [225, 29] width 16 height 7
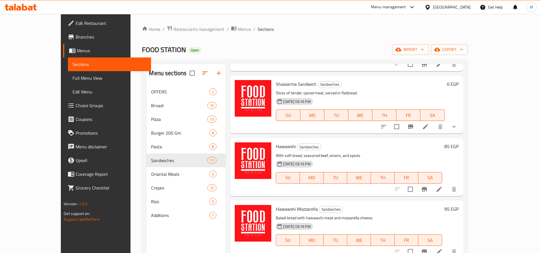
scroll to position [381, 0]
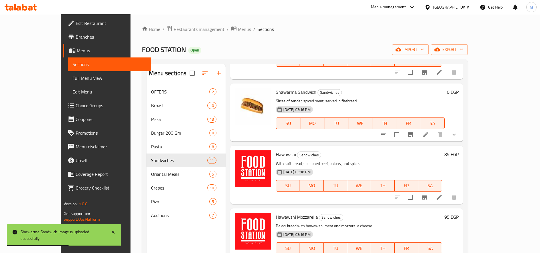
click at [443, 194] on icon at bounding box center [439, 197] width 7 height 7
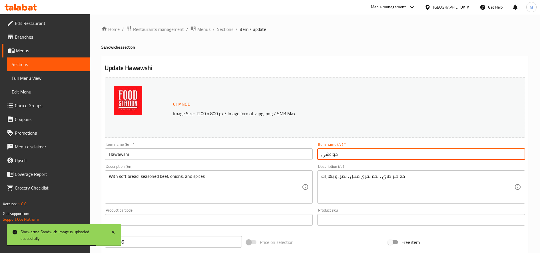
click at [329, 152] on input "حواوشي" at bounding box center [421, 153] width 208 height 11
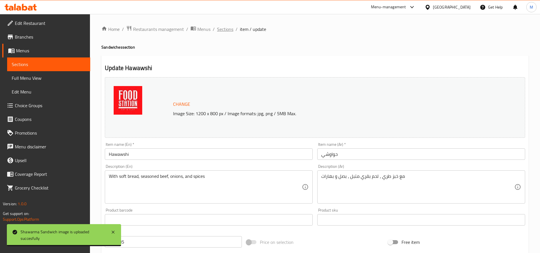
click at [220, 28] on span "Sections" at bounding box center [225, 29] width 16 height 7
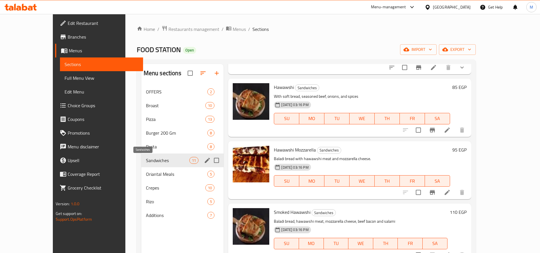
click at [146, 163] on span "Sandwiches" at bounding box center [167, 160] width 43 height 7
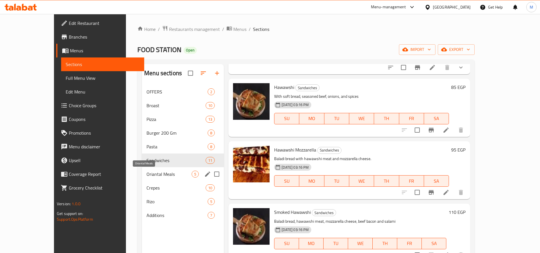
click at [147, 176] on span "Oriantal Meals" at bounding box center [169, 174] width 45 height 7
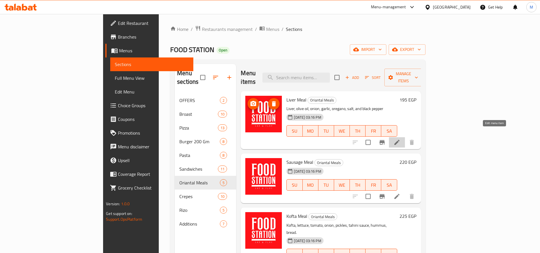
click at [401, 139] on icon at bounding box center [397, 142] width 7 height 7
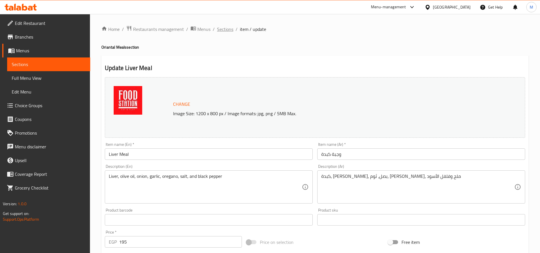
click at [228, 26] on span "Sections" at bounding box center [225, 29] width 16 height 7
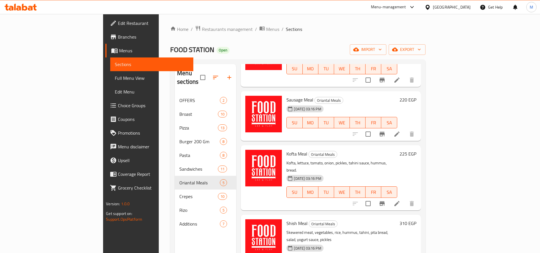
scroll to position [65, 0]
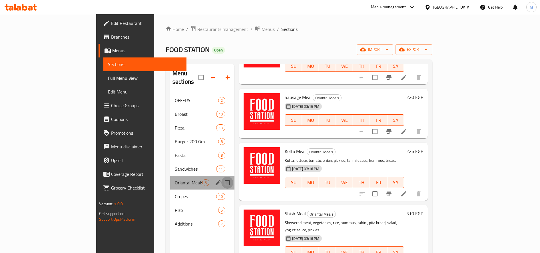
click at [221, 177] on input "Menu sections" at bounding box center [227, 183] width 12 height 12
checkbox input "false"
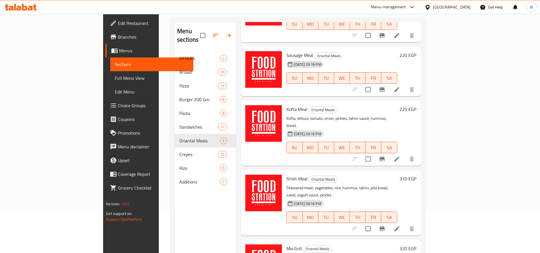
scroll to position [80, 0]
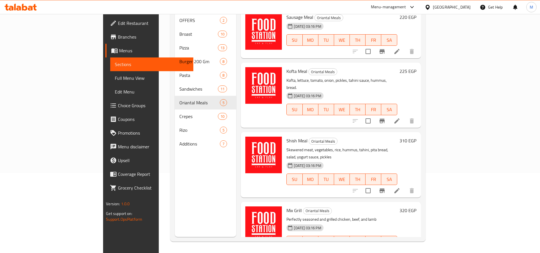
click at [284, 204] on div "Mix Grill Oriantal Meals Perfectly seasoned and grilled chicken, beef, and lamb…" at bounding box center [341, 230] width 115 height 53
copy h6 "Mix Grill"
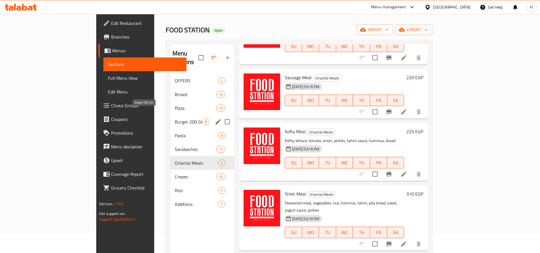
scroll to position [0, 0]
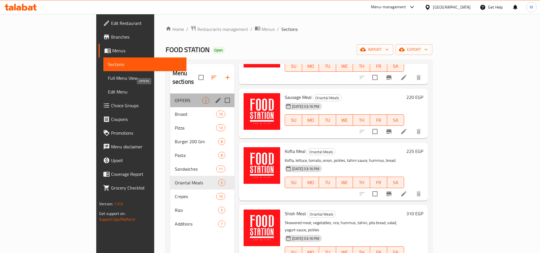
drag, startPoint x: 129, startPoint y: 94, endPoint x: 129, endPoint y: 102, distance: 7.7
click at [175, 97] on span "OFFERS" at bounding box center [188, 100] width 27 height 7
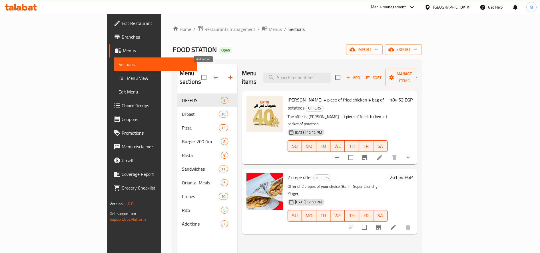
click at [224, 71] on button "button" at bounding box center [231, 78] width 14 height 14
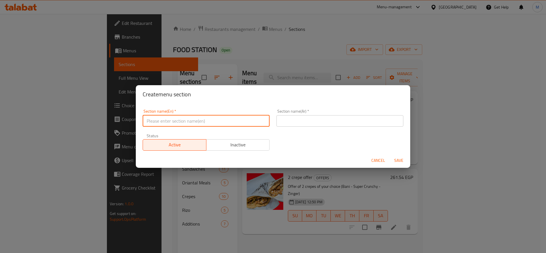
click at [212, 123] on input "text" at bounding box center [206, 120] width 127 height 11
type input "آ"
click at [213, 123] on input "N" at bounding box center [206, 120] width 127 height 11
type input "New Items"
click at [325, 121] on input "text" at bounding box center [339, 120] width 127 height 11
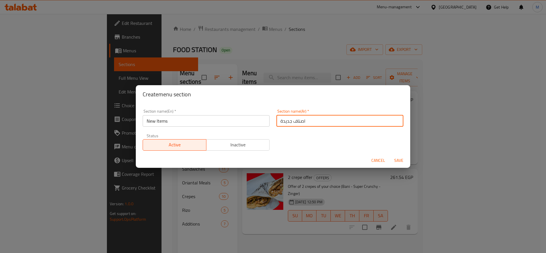
type input "اصناف جديدة"
click at [389, 155] on button "Save" at bounding box center [398, 160] width 18 height 11
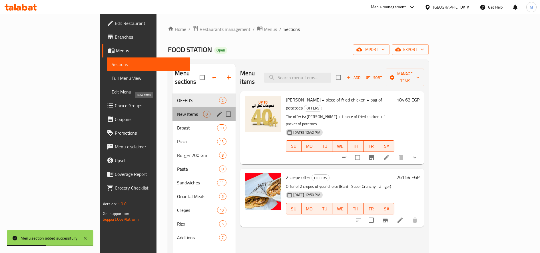
click at [177, 111] on span "New Items" at bounding box center [190, 114] width 26 height 7
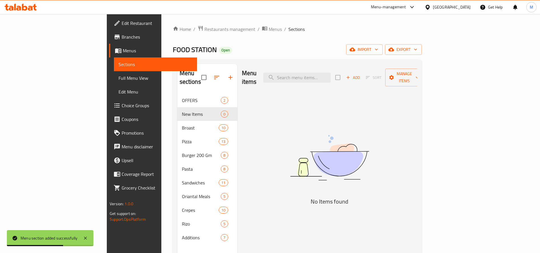
click at [361, 76] on span "Add" at bounding box center [352, 77] width 15 height 7
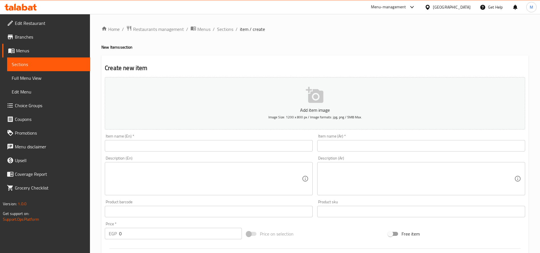
click at [409, 138] on div "Item name (Ar)   * Item name (Ar) *" at bounding box center [421, 142] width 208 height 17
click at [409, 146] on input "text" at bounding box center [421, 145] width 208 height 11
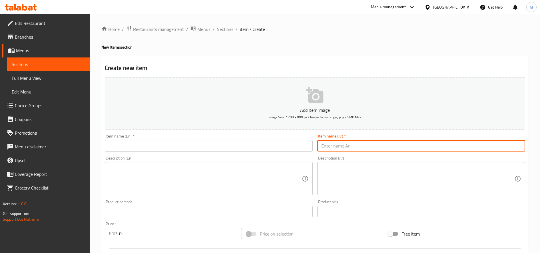
paste input "كلابيزو"
click at [357, 143] on input "كلابيزو ميكس فراخ" at bounding box center [421, 145] width 208 height 11
type input "كلابيزو ميكس فراخ"
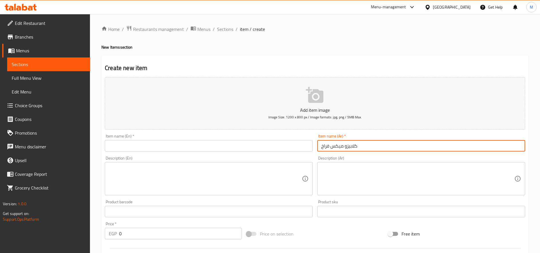
click at [134, 150] on input "text" at bounding box center [209, 145] width 208 height 11
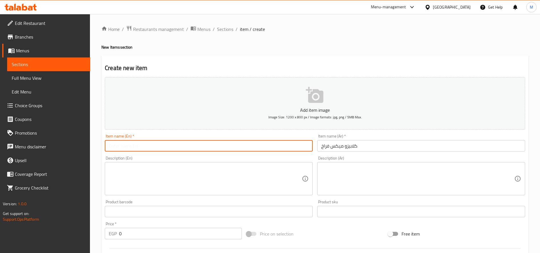
paste input "Clapizo Mix Chicken"
type input "Clapizo Mix Chicken"
click at [387, 176] on textarea at bounding box center [417, 178] width 193 height 27
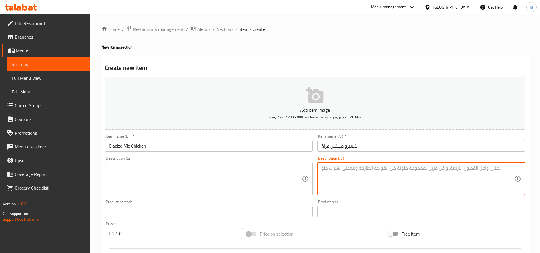
click at [377, 177] on textarea at bounding box center [417, 178] width 193 height 27
paste textarea "عجين محشو متزريلا و صوصات ميكس"
click at [366, 169] on textarea "عجين محشو متزريلا و صوصات ميكس" at bounding box center [417, 178] width 193 height 27
paste textarea "شيش - كرانشى - بانية - تركى مدخن"
click at [437, 169] on textarea "عجين محشو شيش - كرانشى - بانية - تركى مدخن -متزريلا و صوصات ميكس" at bounding box center [417, 178] width 193 height 27
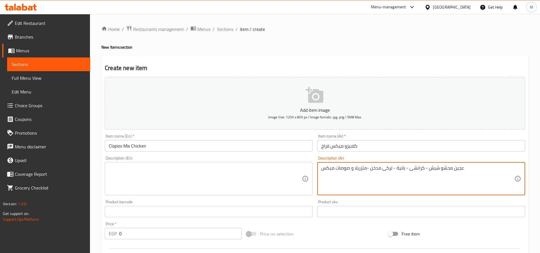
click at [437, 169] on textarea "عجين محشو شيش - كرانشى - بانية - تركى مدخن -متزريلا و صوصات ميكس" at bounding box center [417, 178] width 193 height 27
paste textarea "وتزاريلا و"
type textarea "عجين محشو شيش - كرانشى - بانية - تركى مدخن -موتزاريلا وصوصات ميكس"
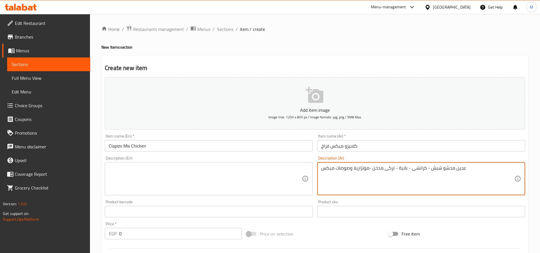
click at [163, 168] on textarea at bounding box center [205, 178] width 193 height 27
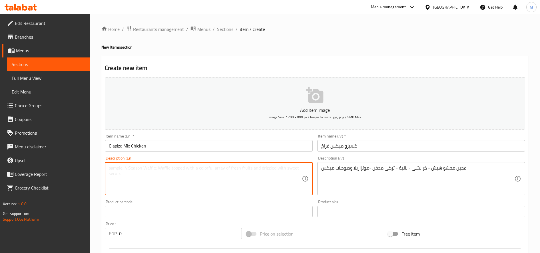
paste textarea "Stuffed dough shish - crunchy - paneer - smoked turkey - mozzarella and mixed s…"
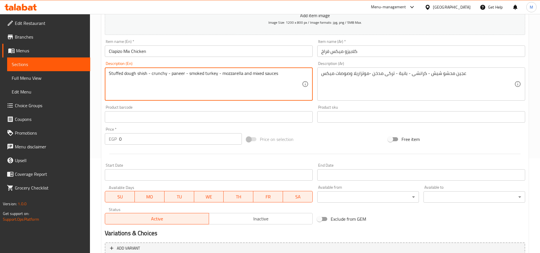
scroll to position [143, 0]
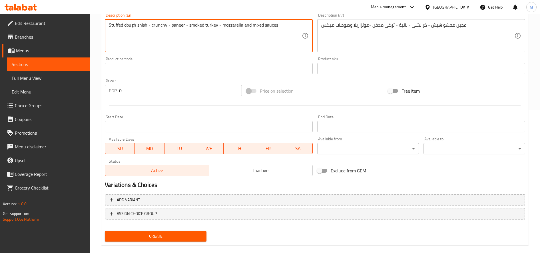
type textarea "Stuffed dough shish - crunchy - paneer - smoked turkey - mozzarella and mixed s…"
click at [145, 91] on input "0" at bounding box center [180, 90] width 123 height 11
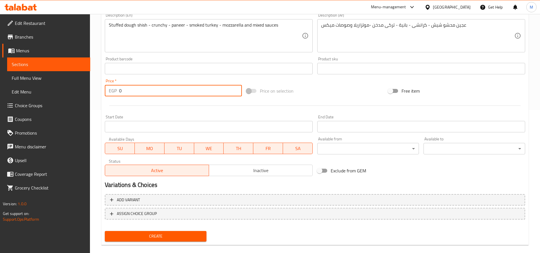
click at [145, 91] on input "0" at bounding box center [180, 90] width 123 height 11
type input "175"
click at [105, 231] on button "Create" at bounding box center [156, 236] width 102 height 11
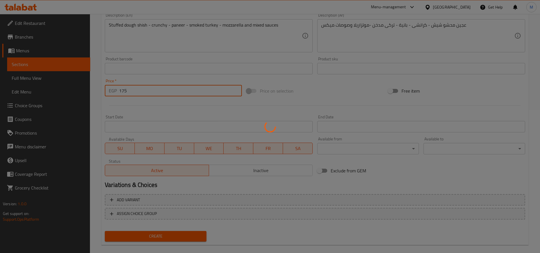
type input "0"
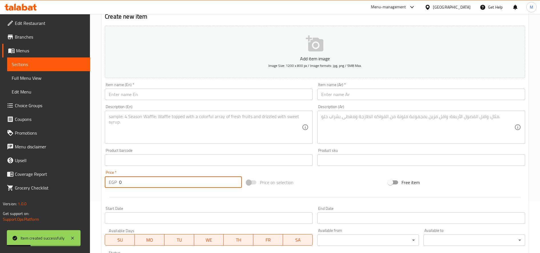
scroll to position [0, 0]
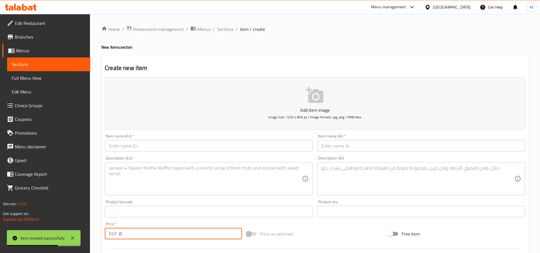
click at [379, 175] on textarea at bounding box center [417, 178] width 193 height 27
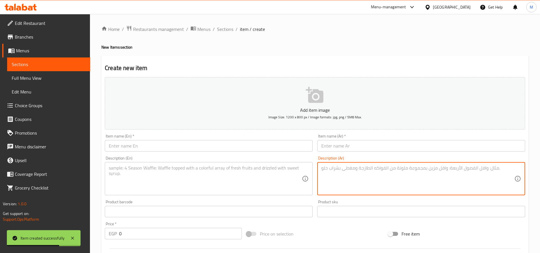
paste textarea "عجين محشي كفته - هوت دوج - سلامى - سوسيس -موتزاريلا وصوصات ميكس"
type textarea "عجين محشي كفته - هوت دوج - سلامى - سوسيس -موتزاريلا وصوصات ميكس"
click at [184, 176] on textarea at bounding box center [205, 178] width 193 height 27
paste textarea "Stuffed dough with kofta, hot dog, salami, sausage, mozzarella and mixed sauces"
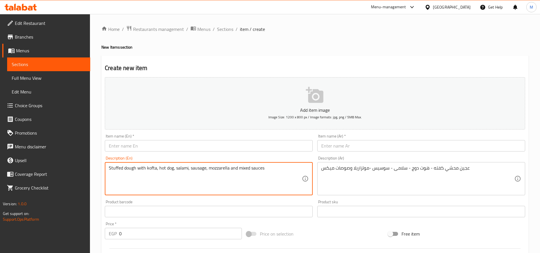
type textarea "Stuffed dough with kofta, hot dog, salami, sausage, mozzarella and mixed sauces"
click at [424, 151] on input "text" at bounding box center [421, 145] width 208 height 11
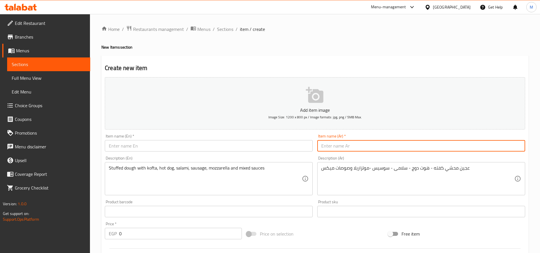
paste input "كلابيزو"
paste input "ميكس لحوم"
type input "كلابيزو ميكس لحوم"
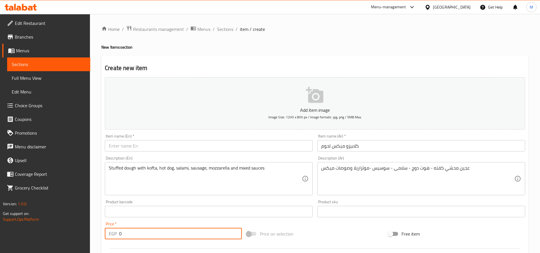
click at [151, 231] on input "0" at bounding box center [180, 233] width 123 height 11
paste input "195"
type input "195"
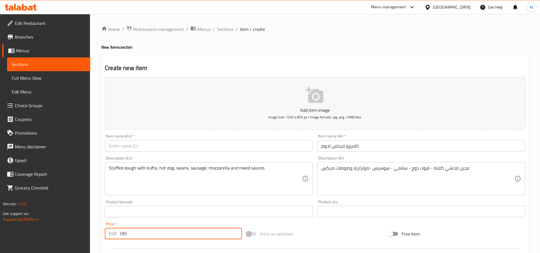
click at [330, 147] on input "كلابيزو ميكس لحوم" at bounding box center [421, 145] width 208 height 11
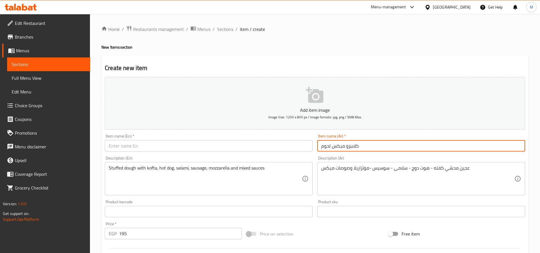
click at [330, 147] on input "كلابيزو ميكس لحوم" at bounding box center [421, 145] width 208 height 11
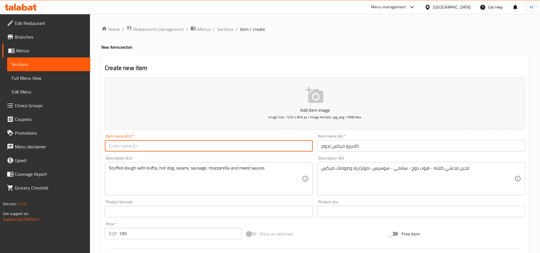
click at [210, 144] on input "text" at bounding box center [209, 145] width 208 height 11
paste input "Clapizo Mix Meat"
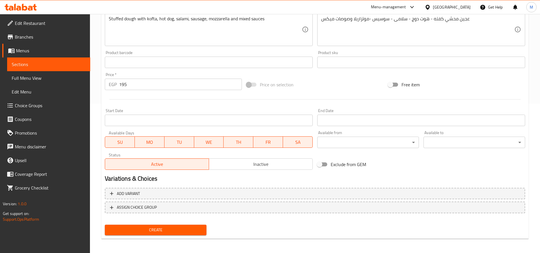
scroll to position [151, 0]
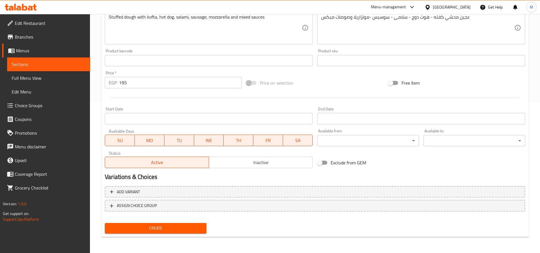
type input "Clapizo Mix Meat"
click at [180, 229] on span "Create" at bounding box center [155, 228] width 93 height 7
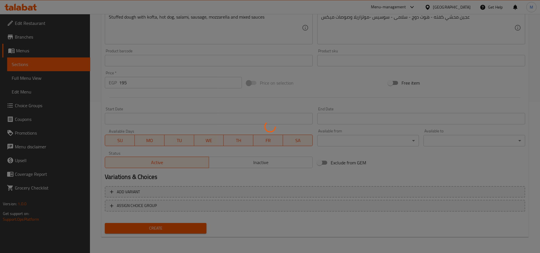
type input "0"
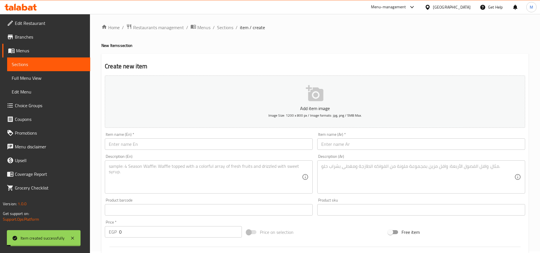
scroll to position [0, 0]
click at [229, 34] on div "Home / Restaurants management / Menus / Sections / item / create New Items sect…" at bounding box center [314, 208] width 427 height 367
click at [230, 32] on span "Sections" at bounding box center [225, 29] width 16 height 7
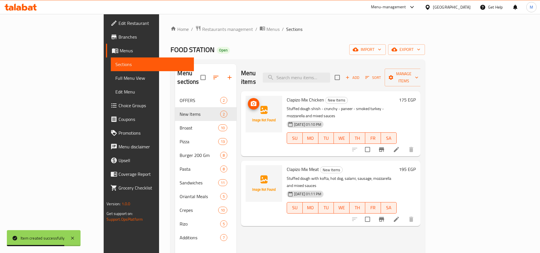
click at [246, 112] on img at bounding box center [264, 114] width 37 height 37
click at [251, 101] on icon "upload picture" at bounding box center [254, 103] width 6 height 5
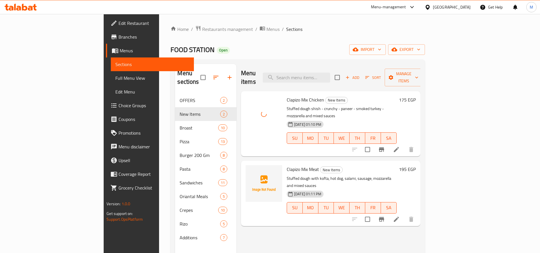
click at [159, 39] on div "Home / Restaurants management / Menus / Sections FOOD STATION Open import expor…" at bounding box center [297, 173] width 277 height 319
click at [251, 170] on icon "upload picture" at bounding box center [254, 172] width 6 height 5
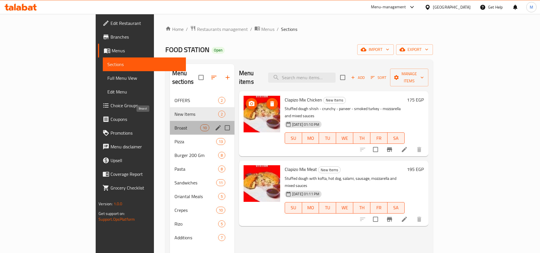
click at [175, 124] on span "Broast" at bounding box center [188, 127] width 26 height 7
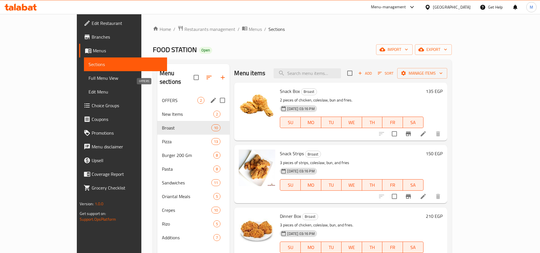
click at [162, 97] on span "OFFERS" at bounding box center [180, 100] width 36 height 7
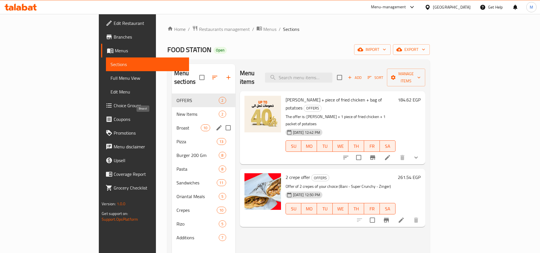
click at [177, 124] on span "Broast" at bounding box center [189, 127] width 24 height 7
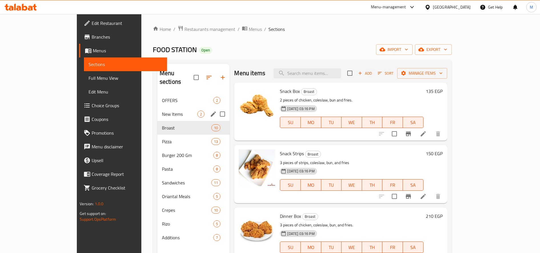
click at [162, 111] on span "New Items" at bounding box center [180, 114] width 36 height 7
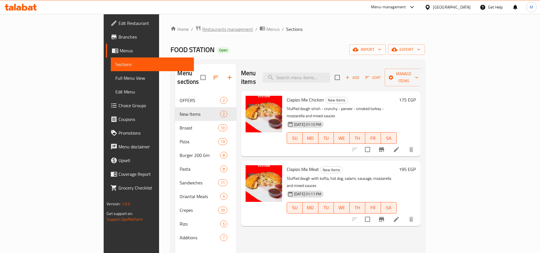
click at [202, 27] on span "Restaurants management" at bounding box center [227, 29] width 51 height 7
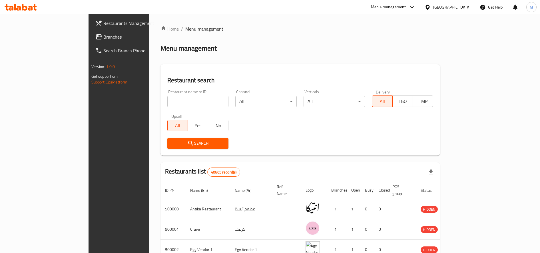
click at [406, 9] on div "Menu-management" at bounding box center [388, 7] width 35 height 7
click at [396, 62] on div "Restaurant-Management" at bounding box center [385, 63] width 45 height 6
